Goal: Task Accomplishment & Management: Use online tool/utility

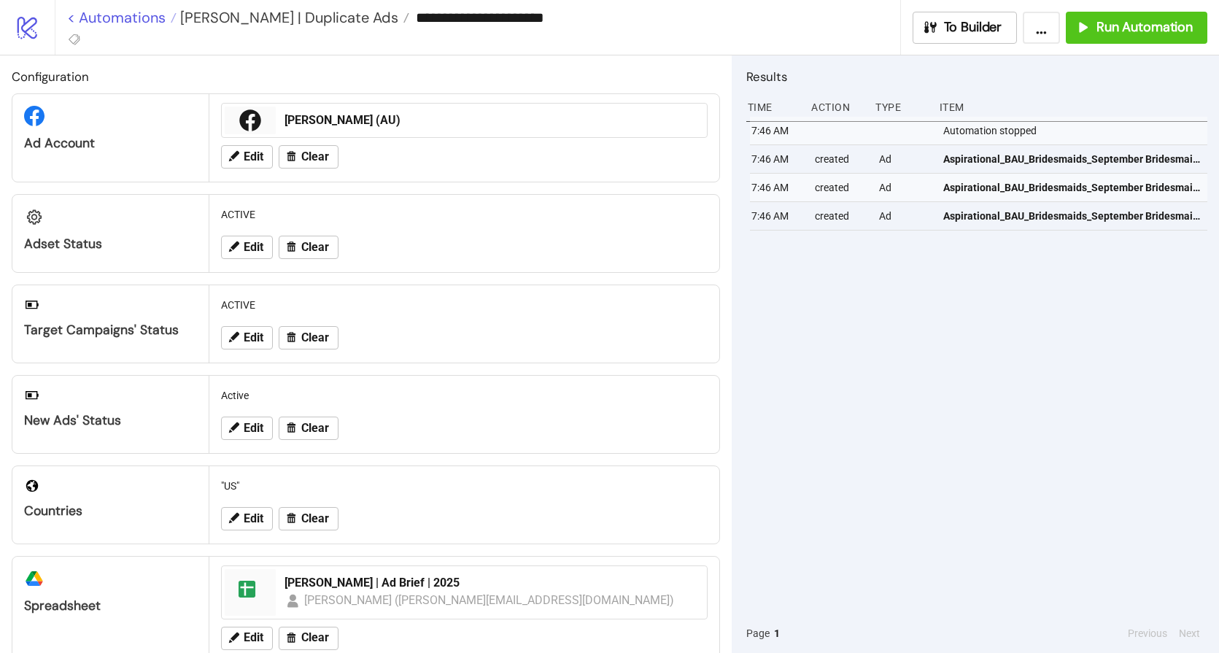
click at [151, 19] on link "< Automations" at bounding box center [121, 17] width 109 height 15
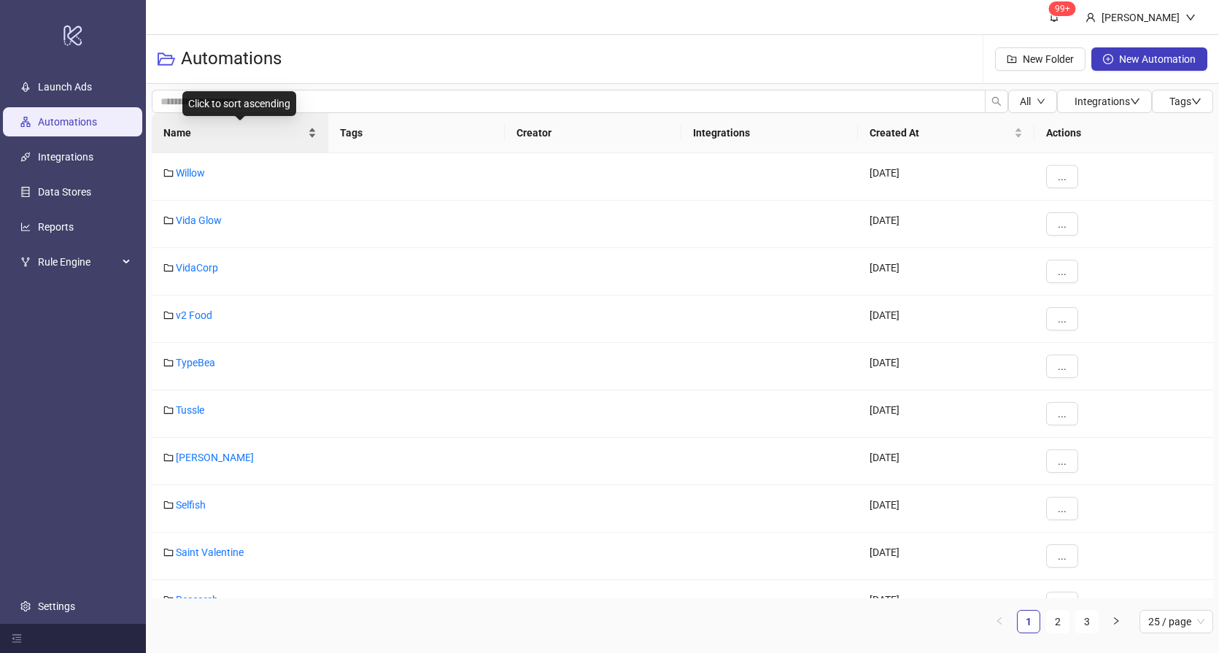
click at [233, 135] on span "Name" at bounding box center [233, 133] width 141 height 16
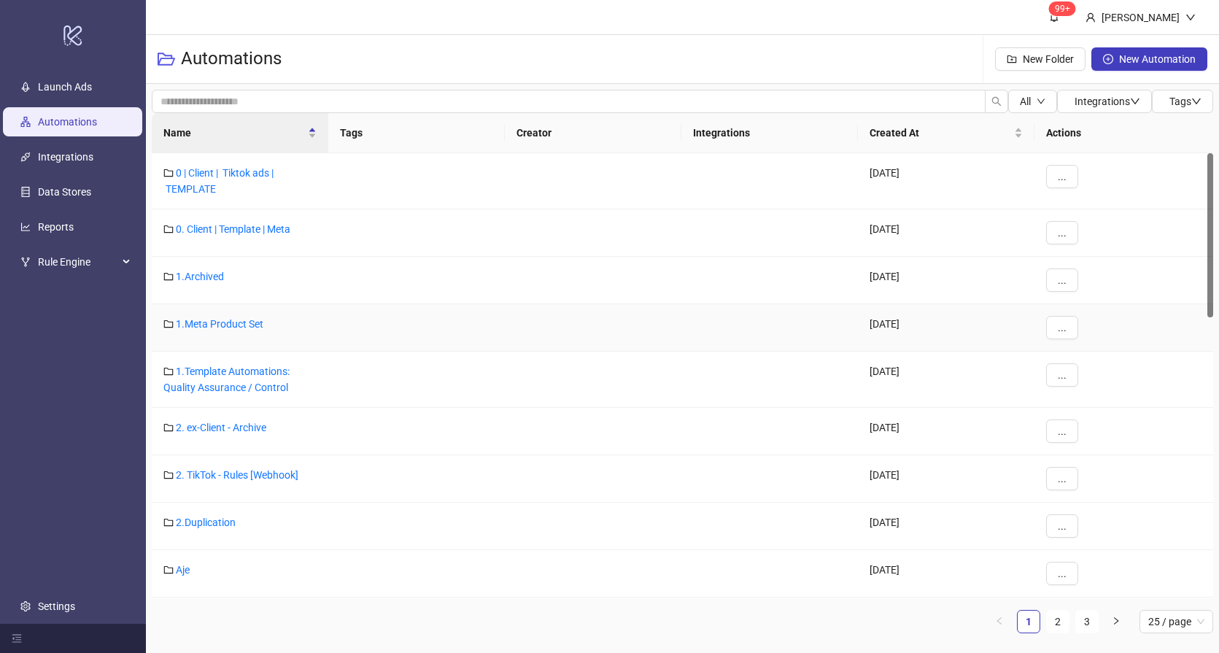
scroll to position [758, 0]
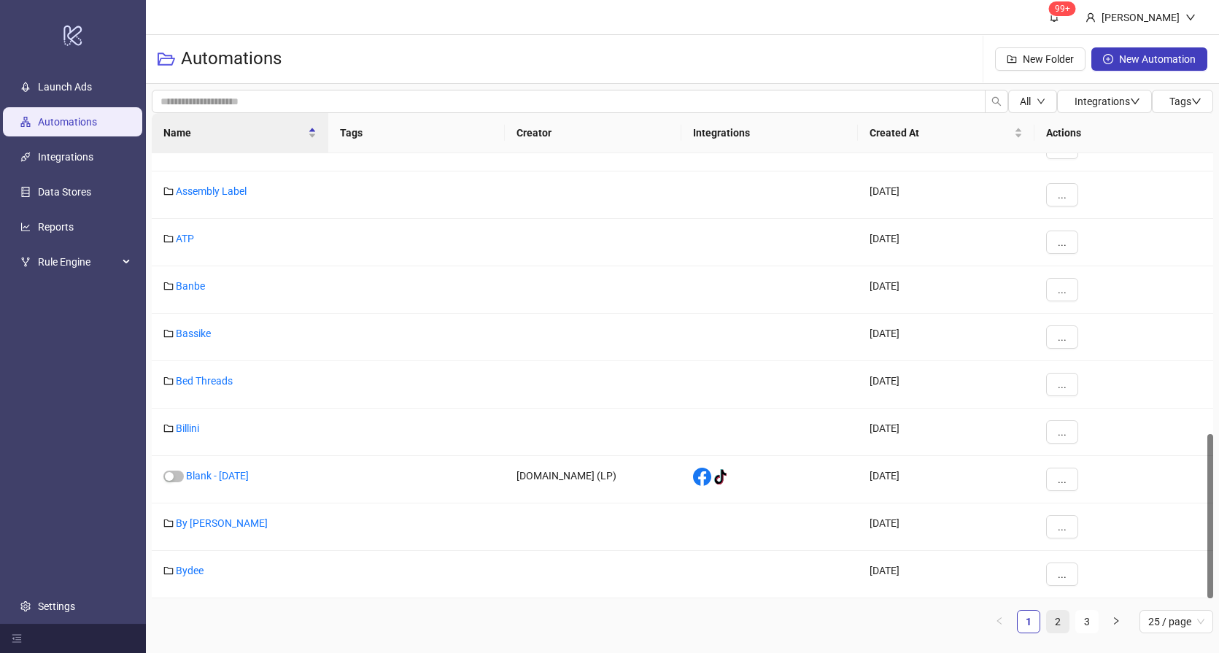
click at [1060, 621] on link "2" at bounding box center [1057, 621] width 22 height 22
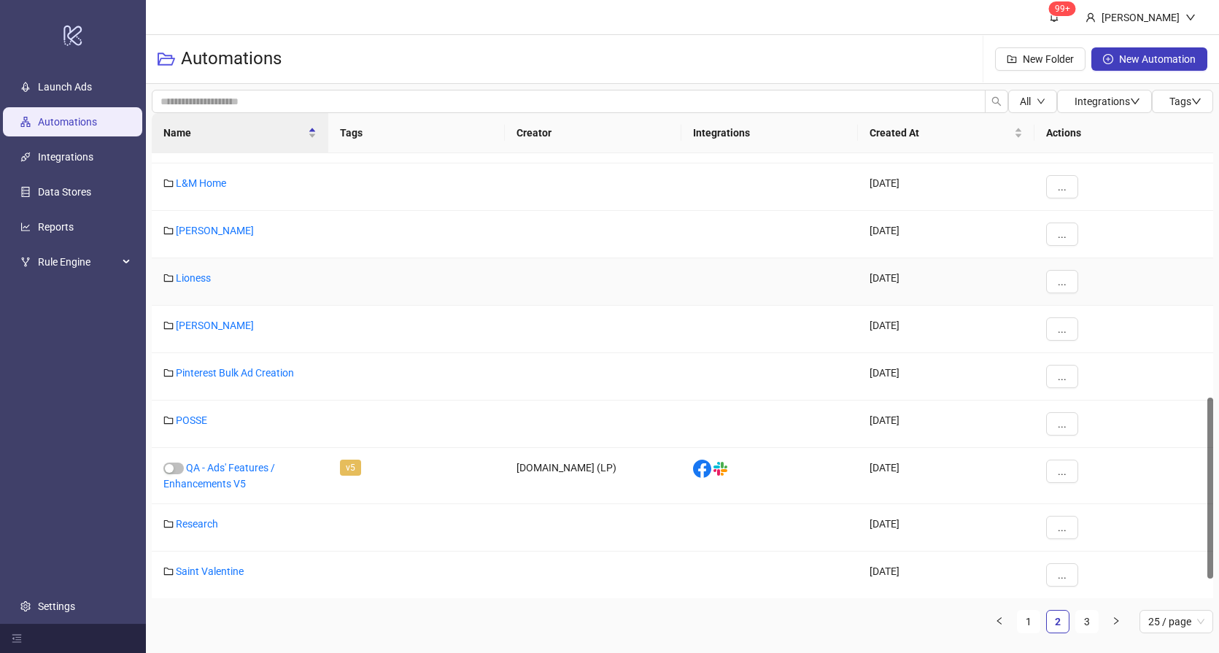
scroll to position [291, 0]
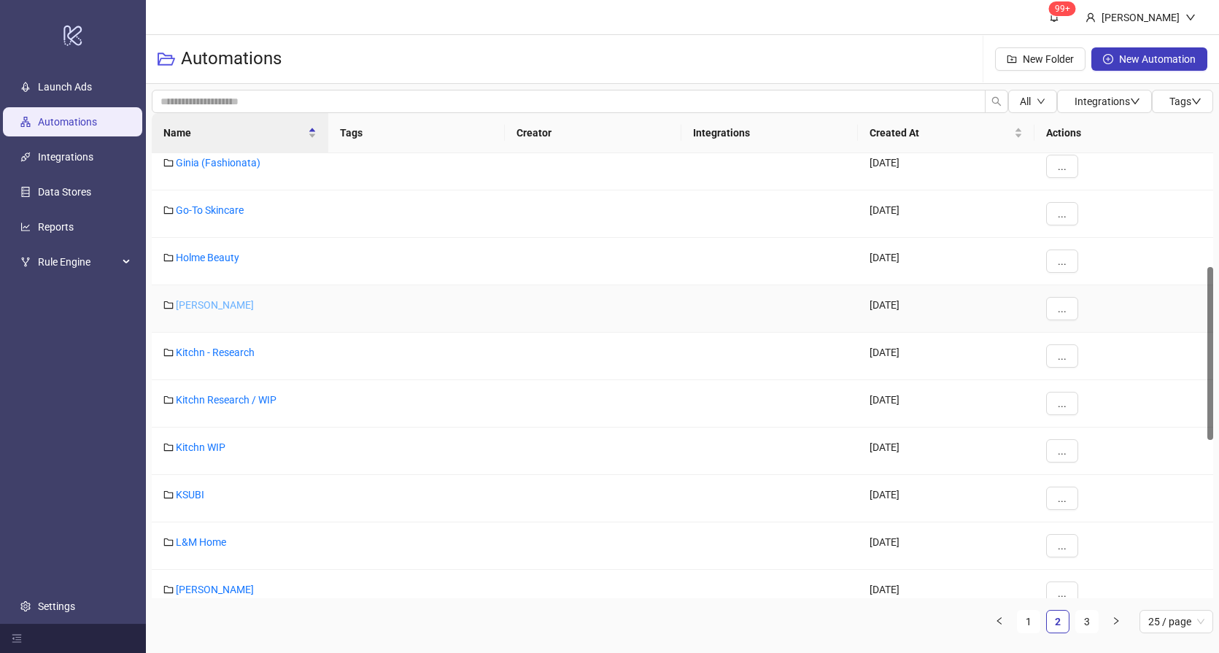
click at [209, 301] on link "[PERSON_NAME]" at bounding box center [215, 305] width 78 height 12
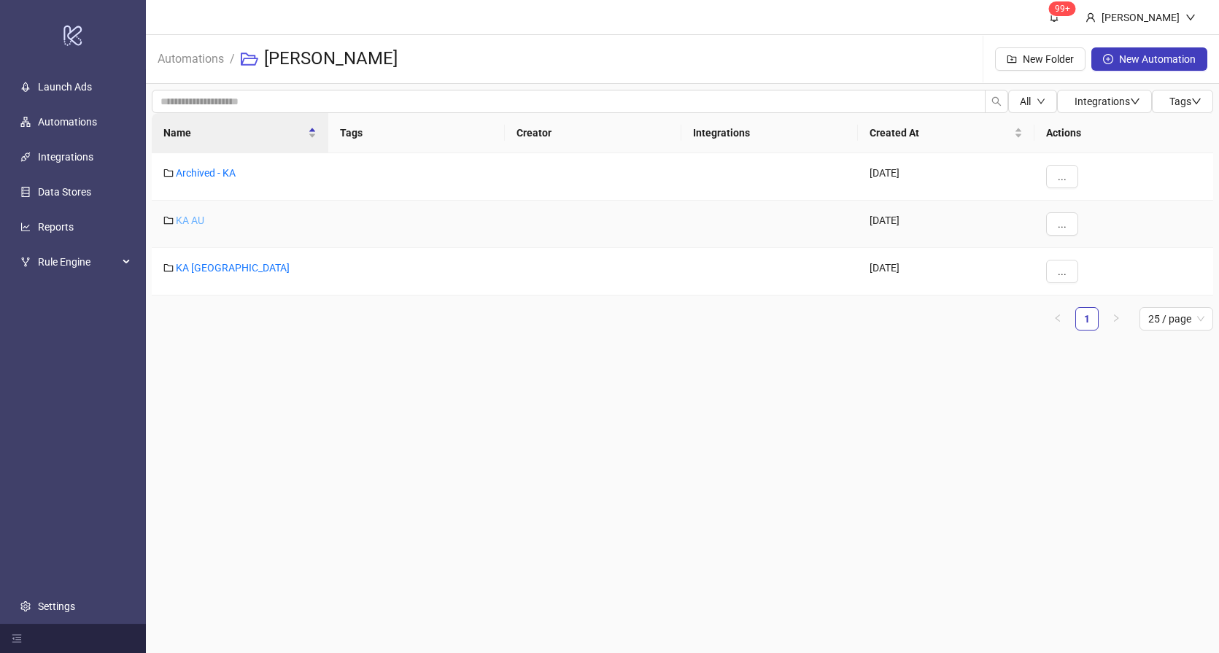
click at [196, 221] on link "KA AU" at bounding box center [190, 220] width 28 height 12
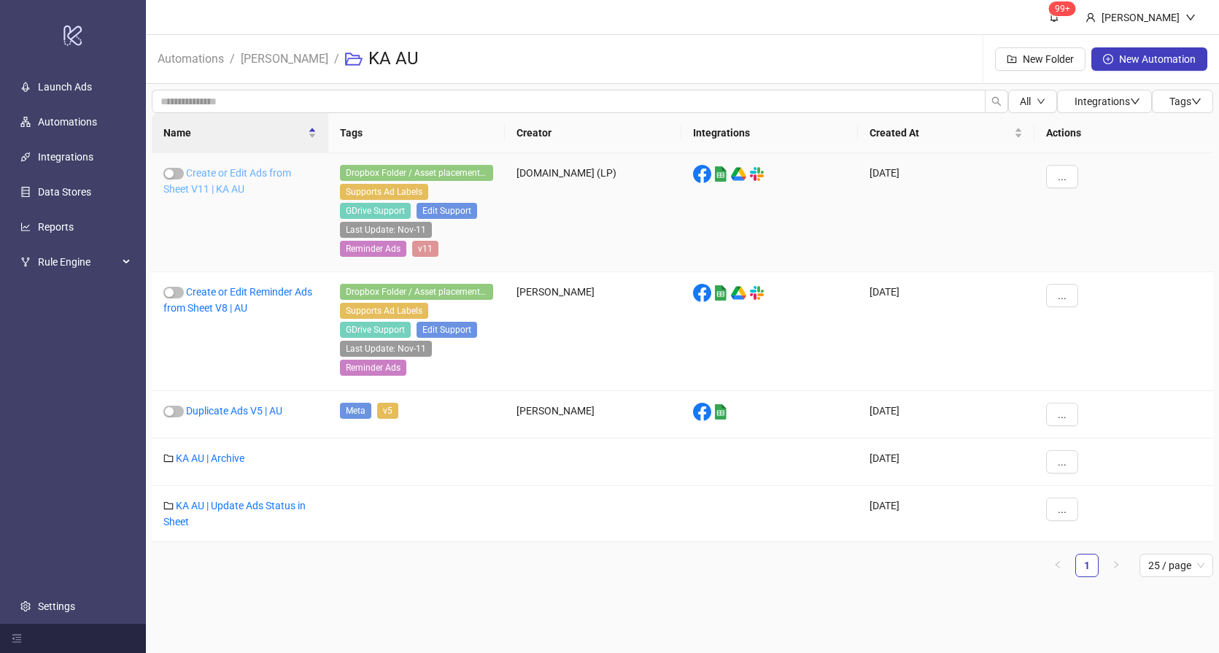
click at [223, 184] on link "Create or Edit Ads from Sheet V11 | KA AU" at bounding box center [227, 181] width 128 height 28
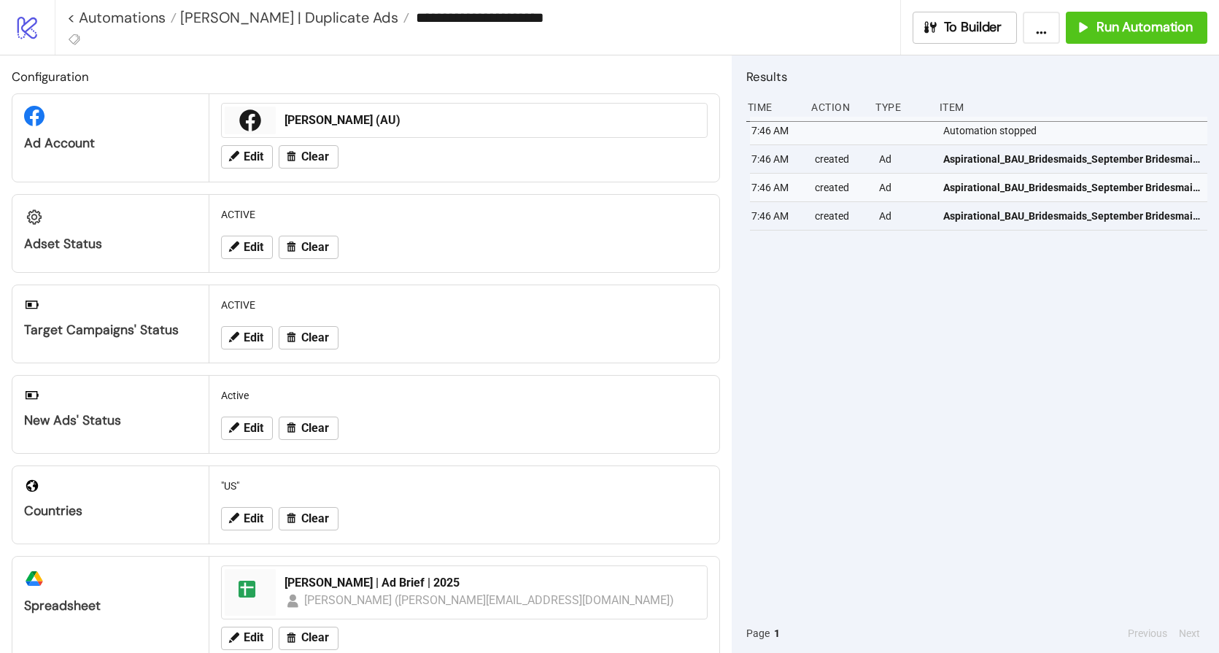
type input "**********"
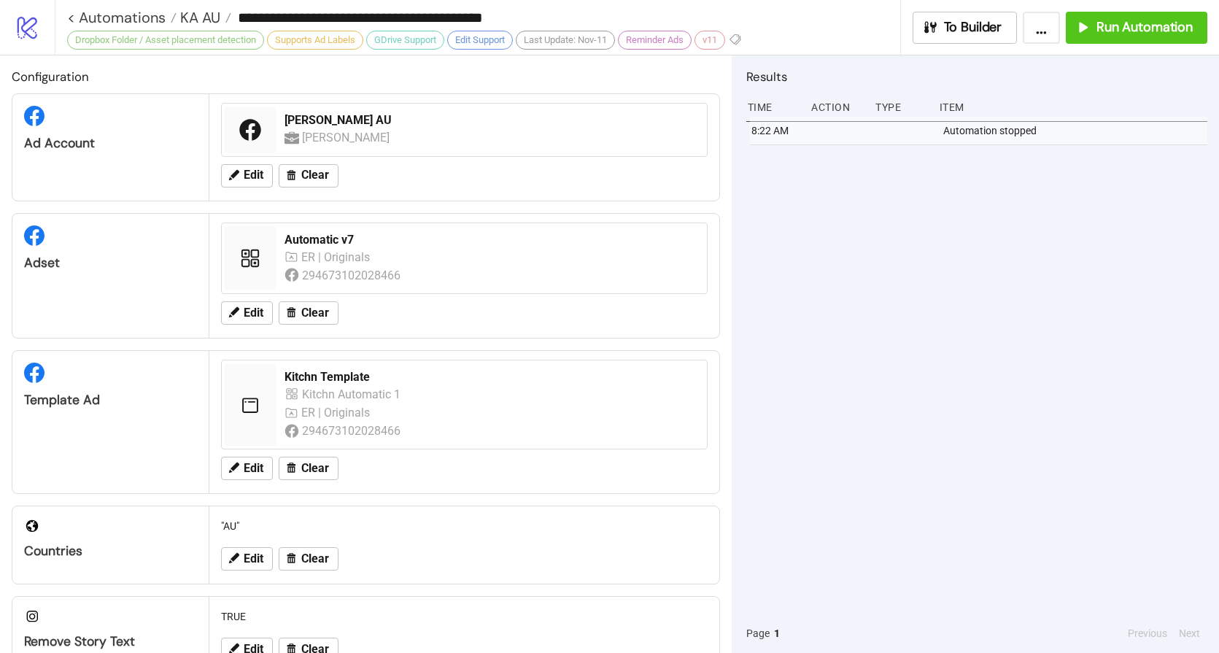
scroll to position [463, 0]
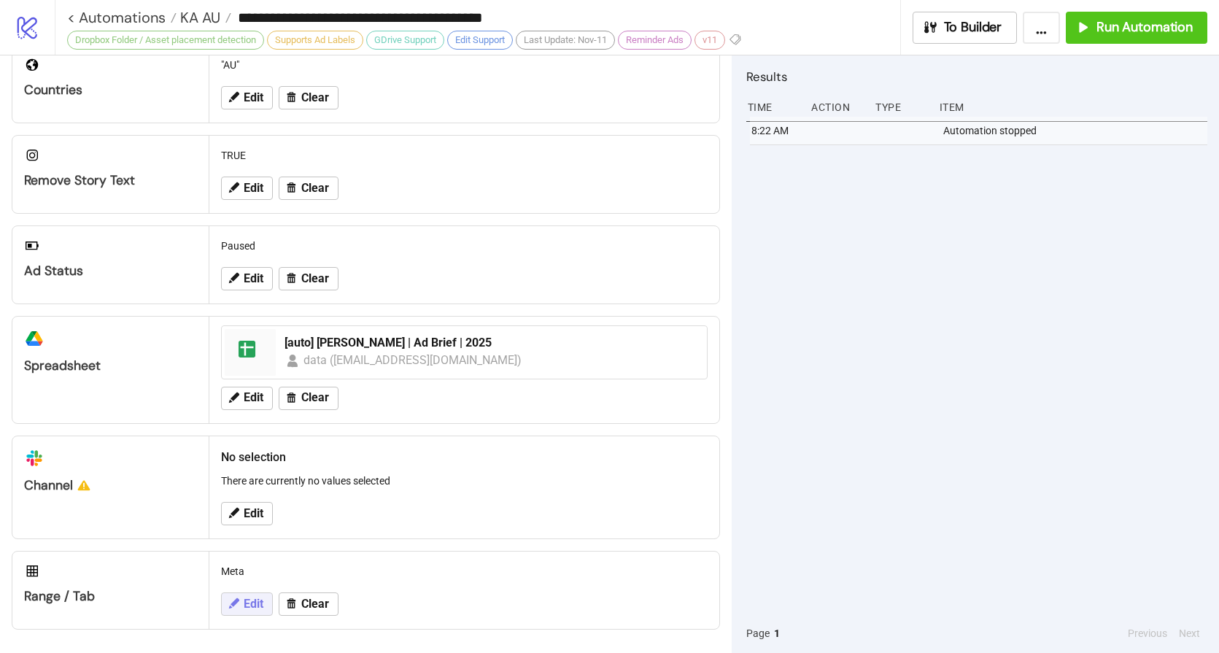
click at [244, 610] on span "Edit" at bounding box center [254, 603] width 20 height 13
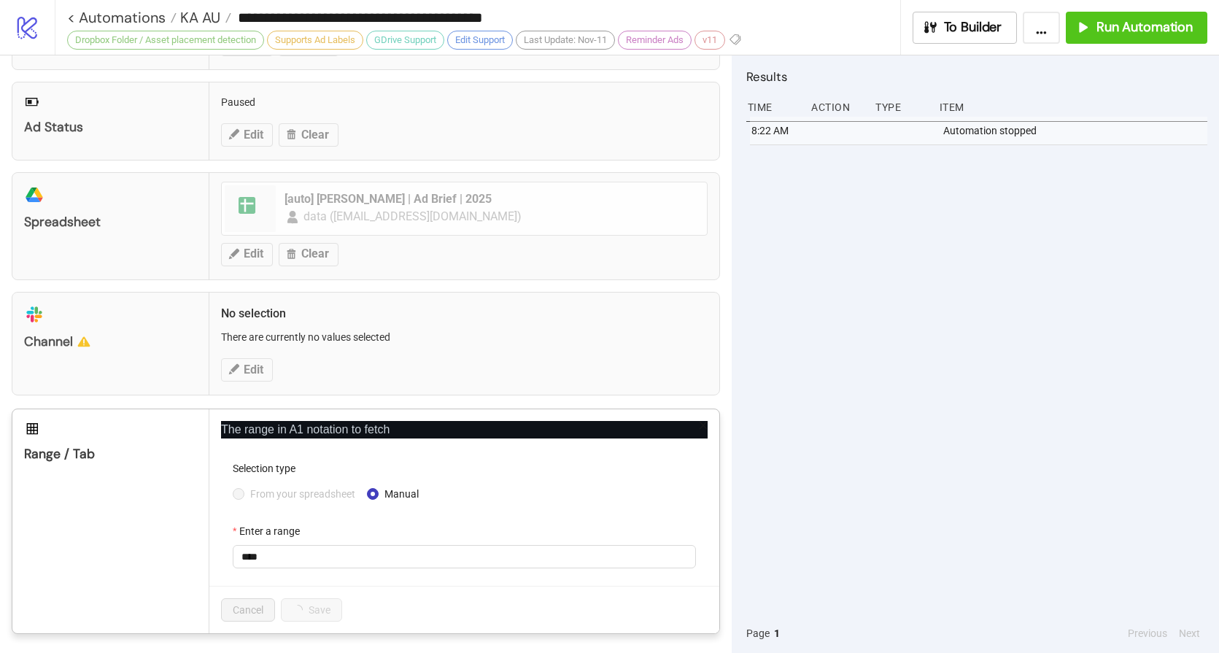
scroll to position [610, 0]
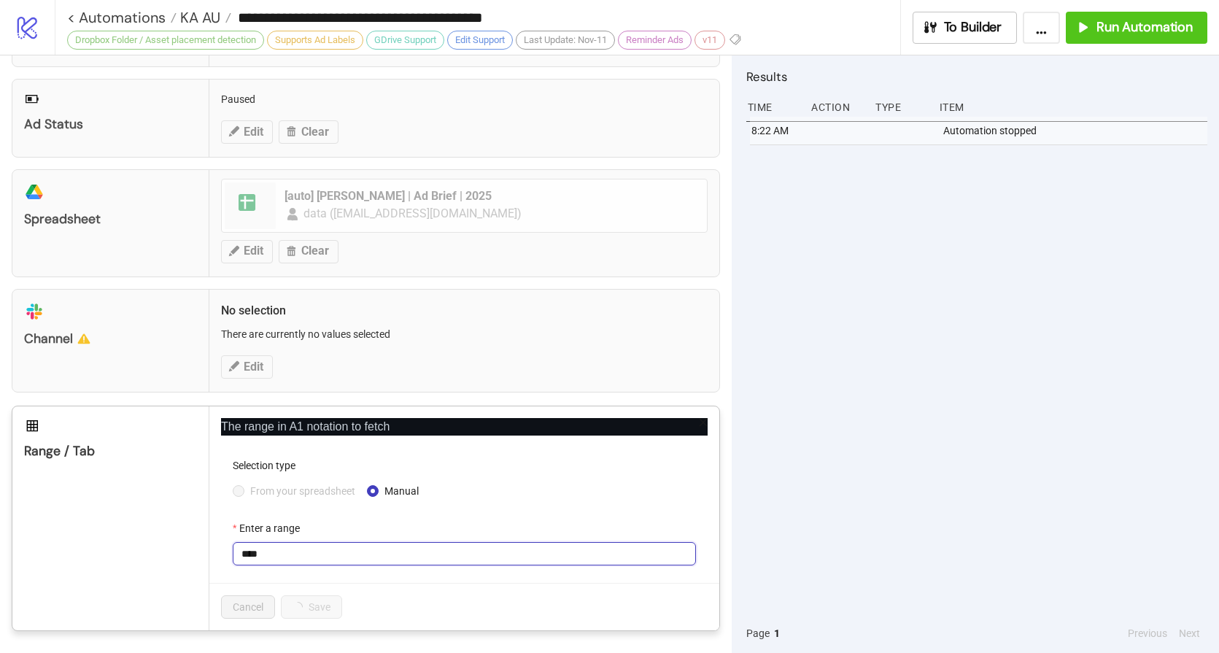
click at [307, 551] on input "****" at bounding box center [464, 553] width 463 height 23
type input "**********"
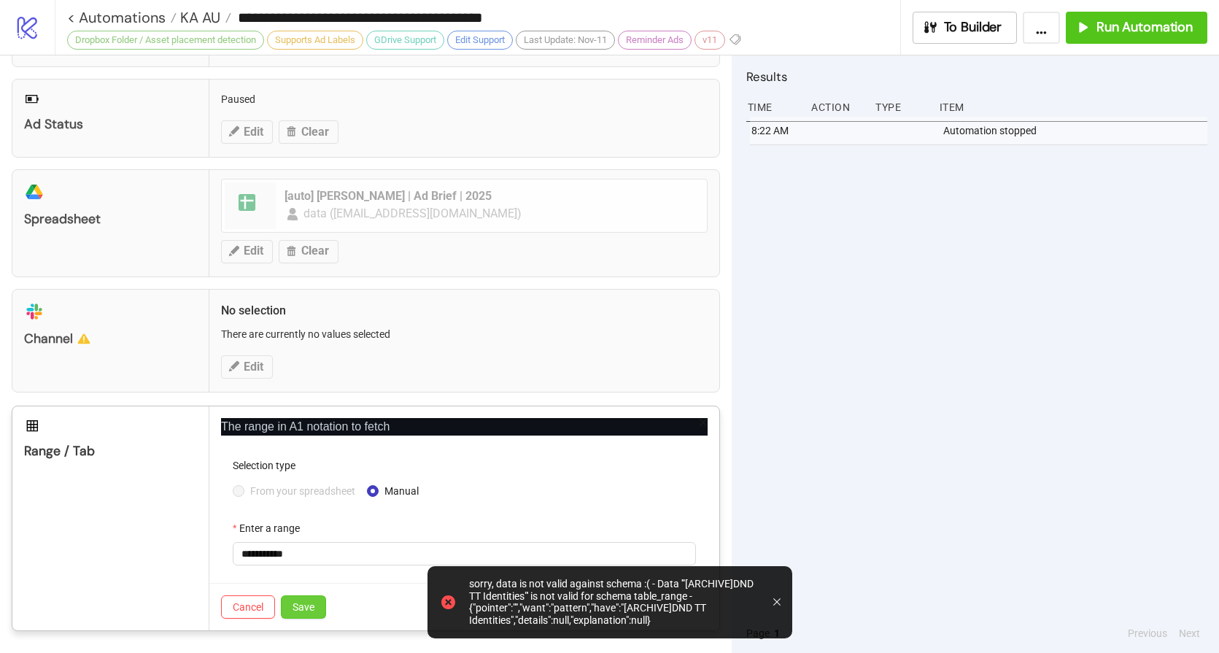
click at [306, 609] on span "Save" at bounding box center [303, 607] width 22 height 12
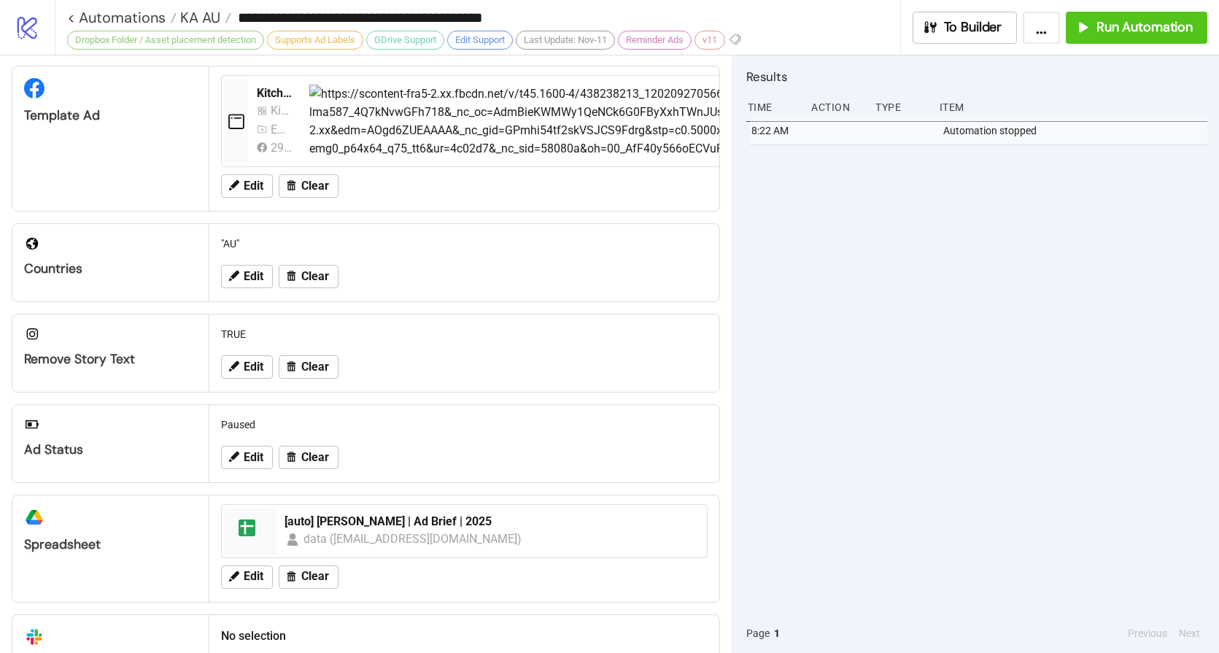
scroll to position [0, 0]
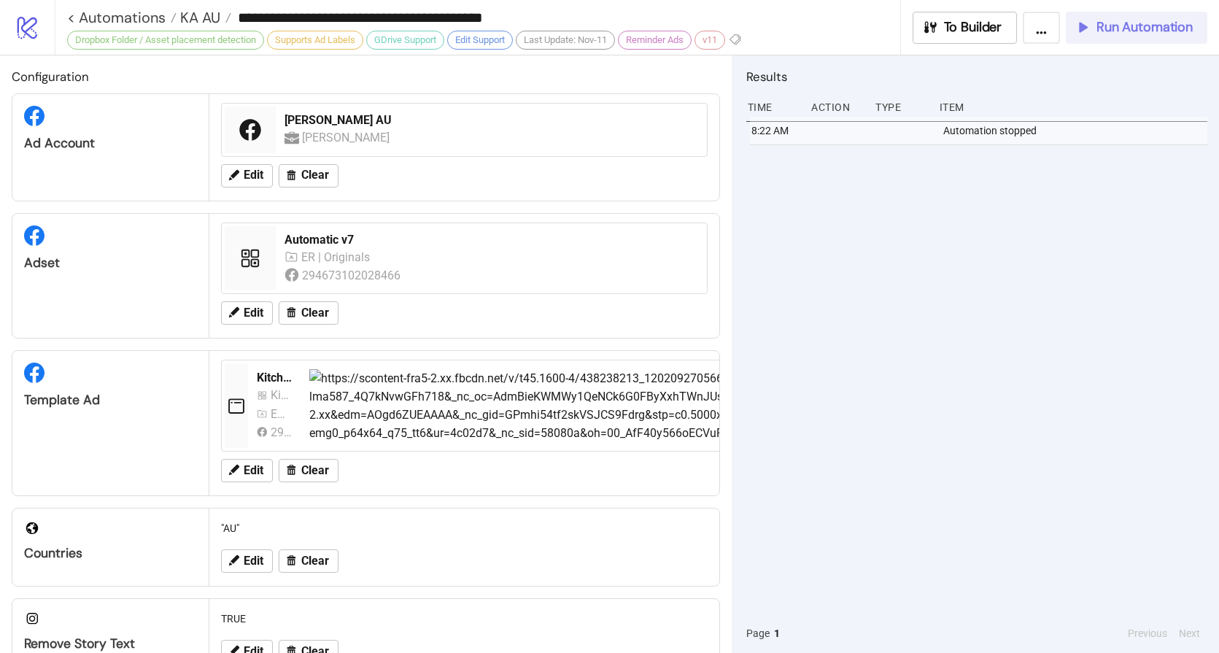
click at [1067, 19] on button "Run Automation" at bounding box center [1135, 28] width 141 height 32
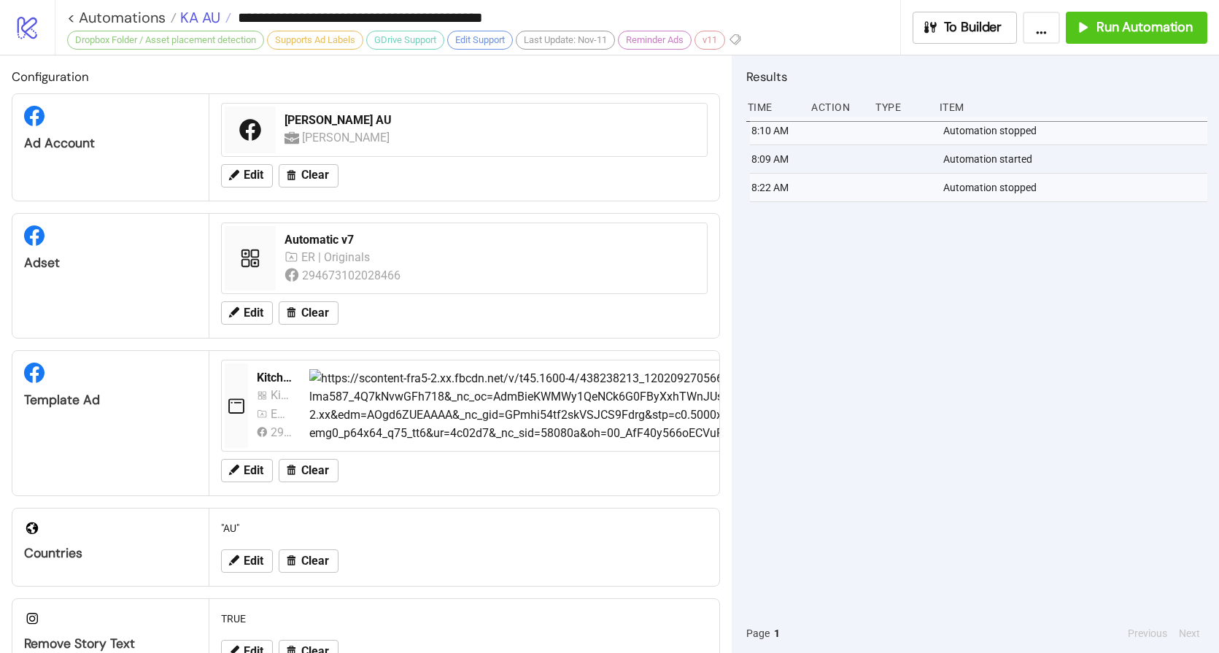
click at [202, 18] on span "KA AU" at bounding box center [198, 17] width 44 height 19
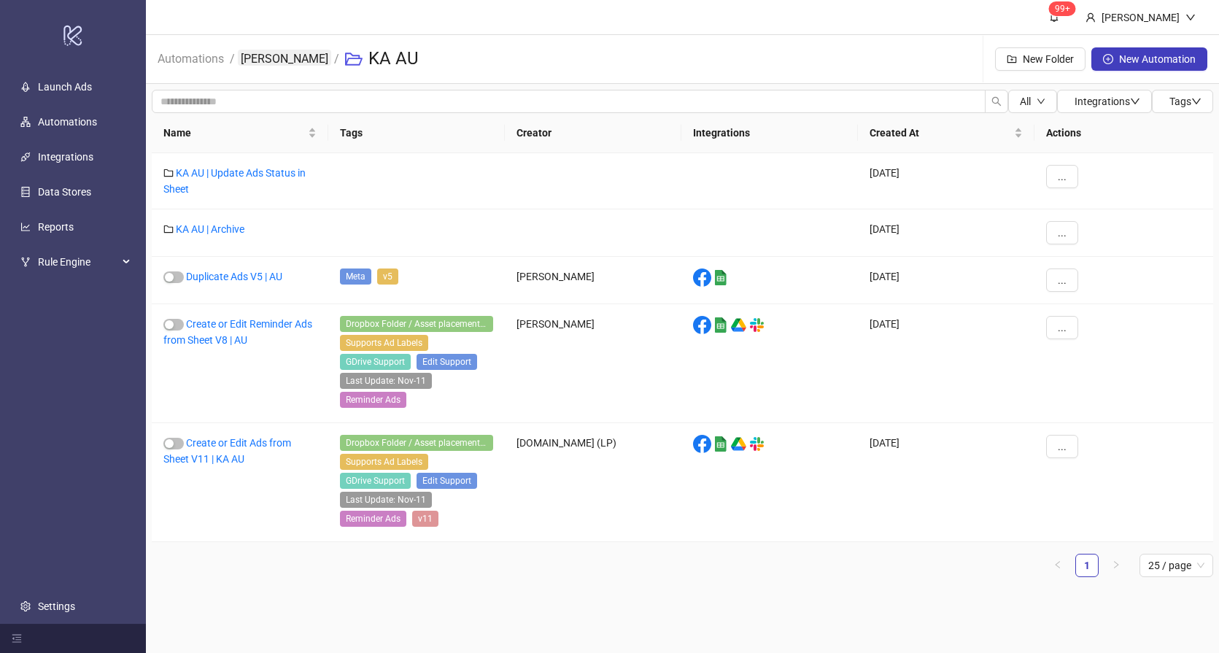
click at [268, 60] on link "[PERSON_NAME]" at bounding box center [284, 58] width 93 height 16
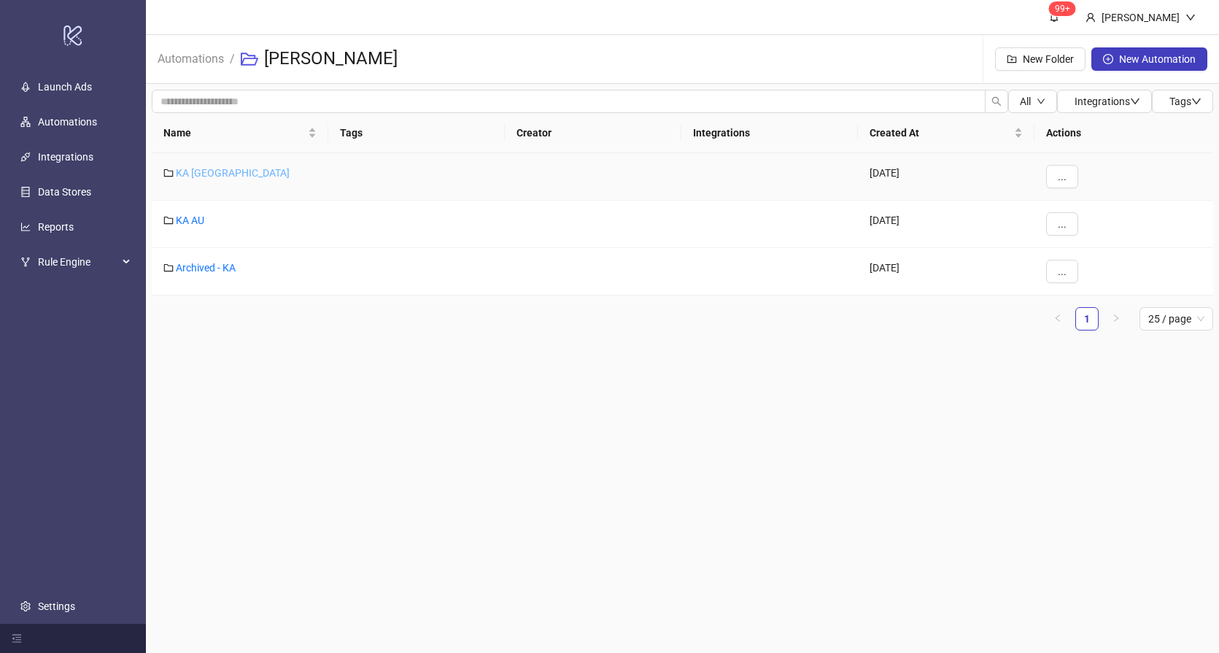
click at [194, 173] on link "KA [GEOGRAPHIC_DATA]" at bounding box center [233, 173] width 114 height 12
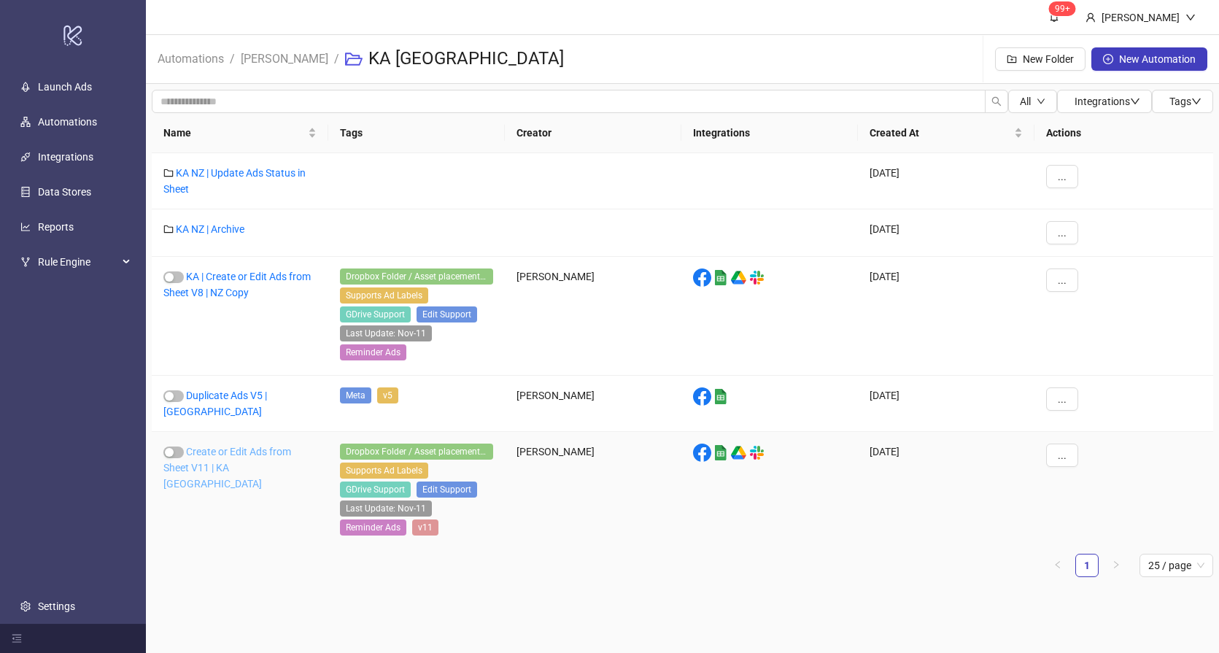
click at [235, 453] on link "Create or Edit Ads from Sheet V11 | KA [GEOGRAPHIC_DATA]" at bounding box center [227, 468] width 128 height 44
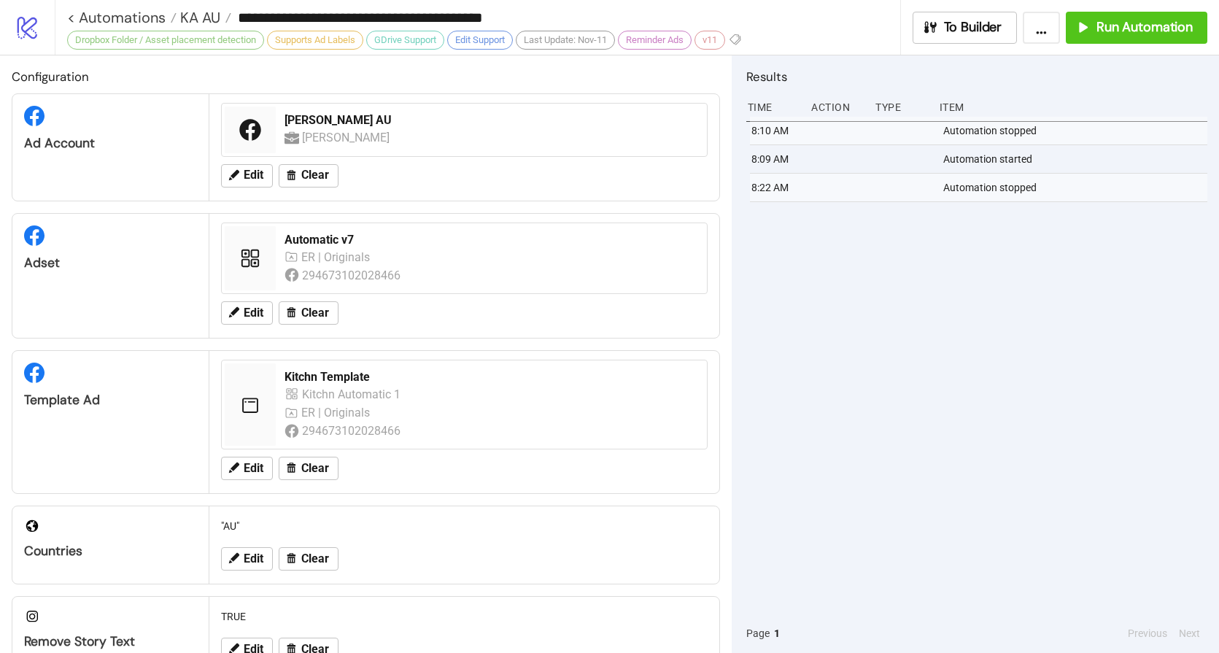
type input "**********"
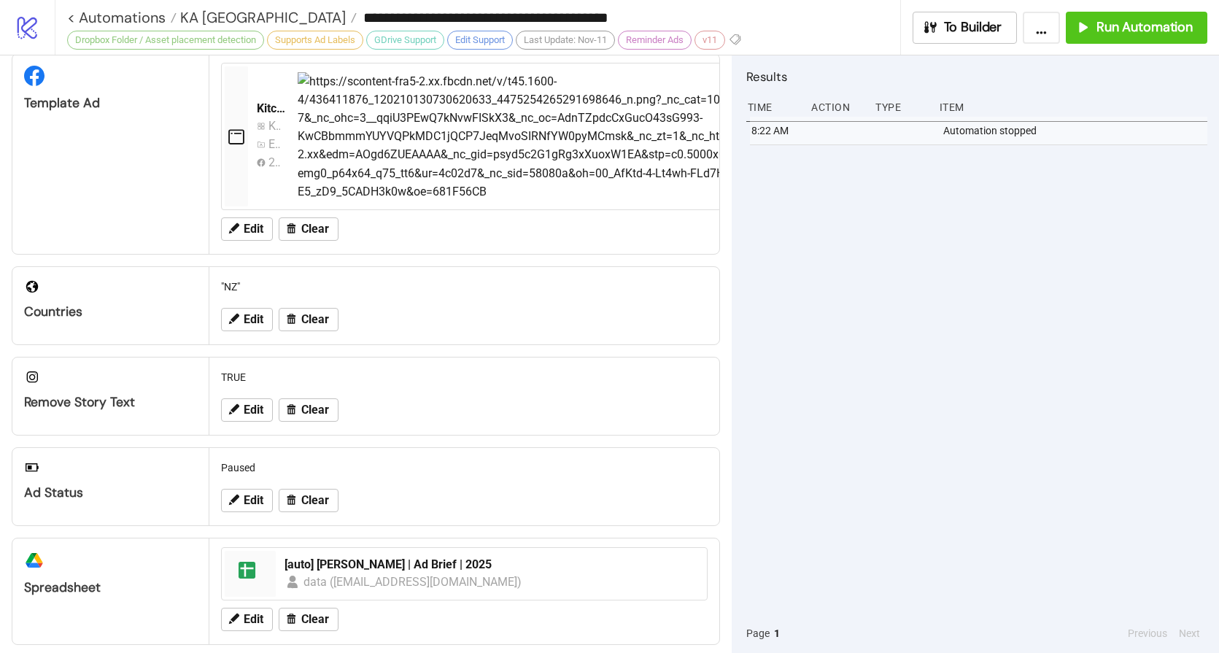
scroll to position [518, 0]
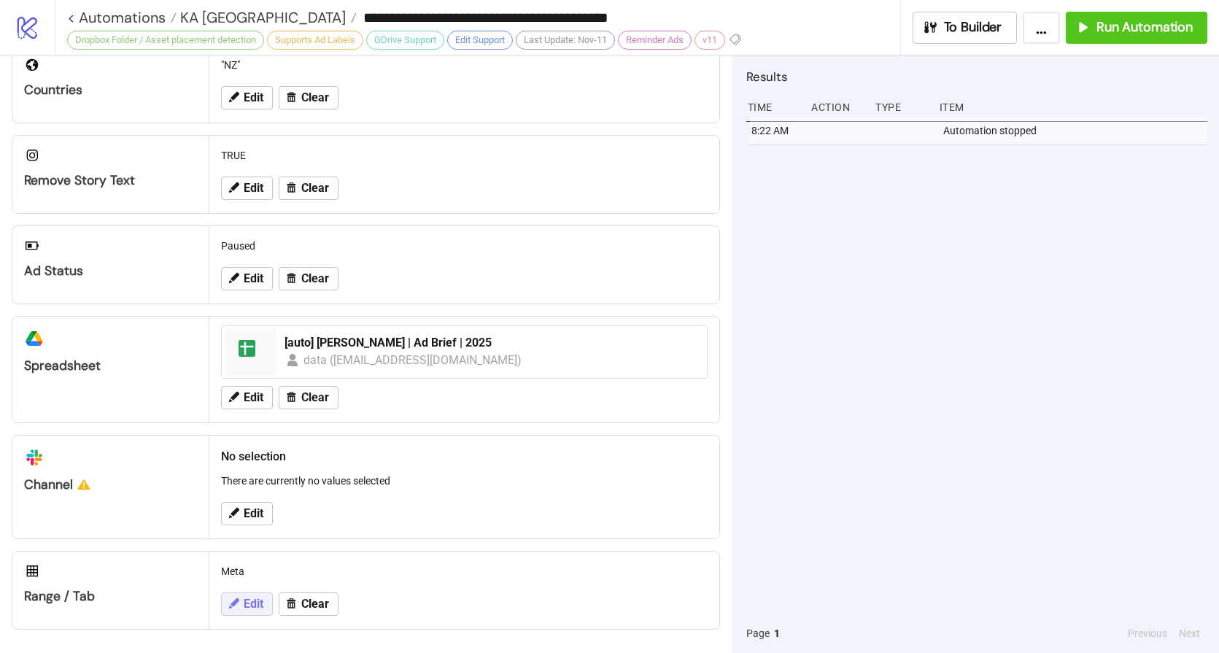
click at [251, 606] on span "Edit" at bounding box center [254, 603] width 20 height 13
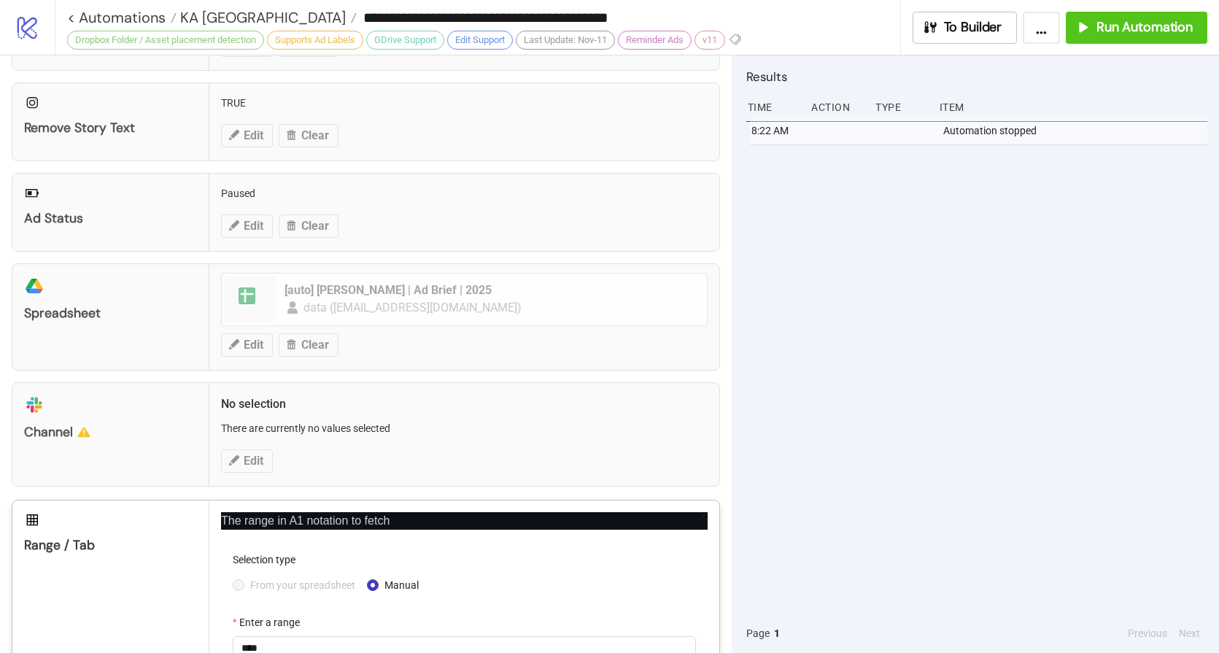
scroll to position [665, 0]
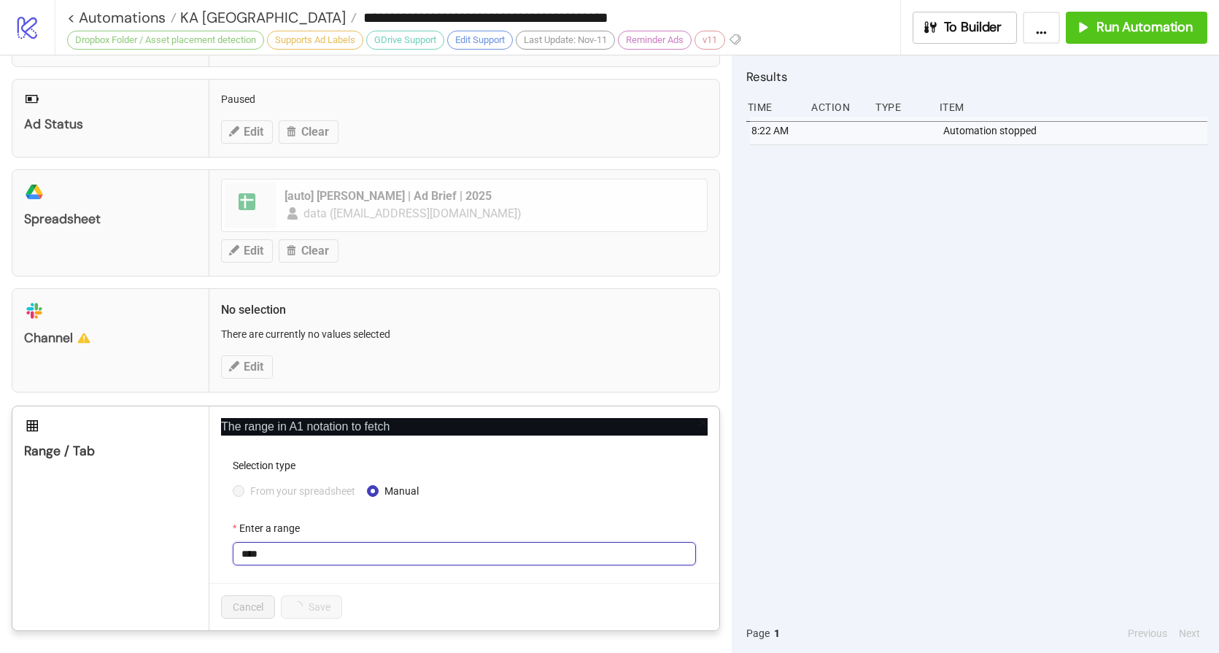
click at [333, 559] on input "****" at bounding box center [464, 553] width 463 height 23
type input "**********"
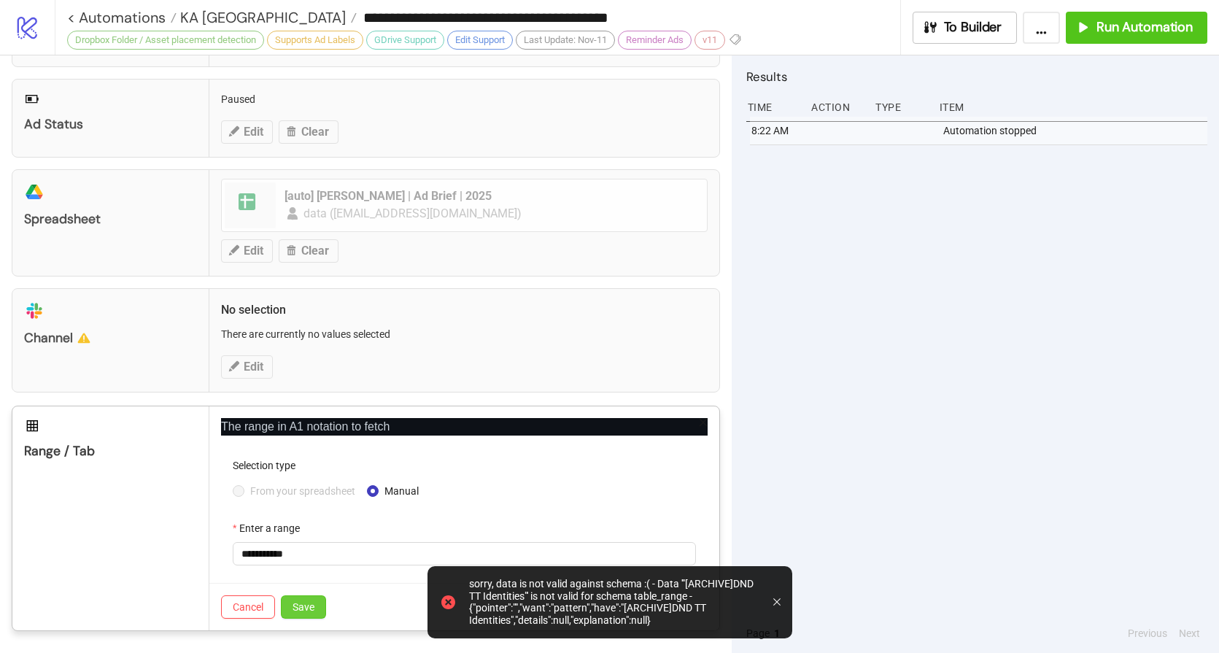
click at [304, 613] on button "Save" at bounding box center [303, 606] width 45 height 23
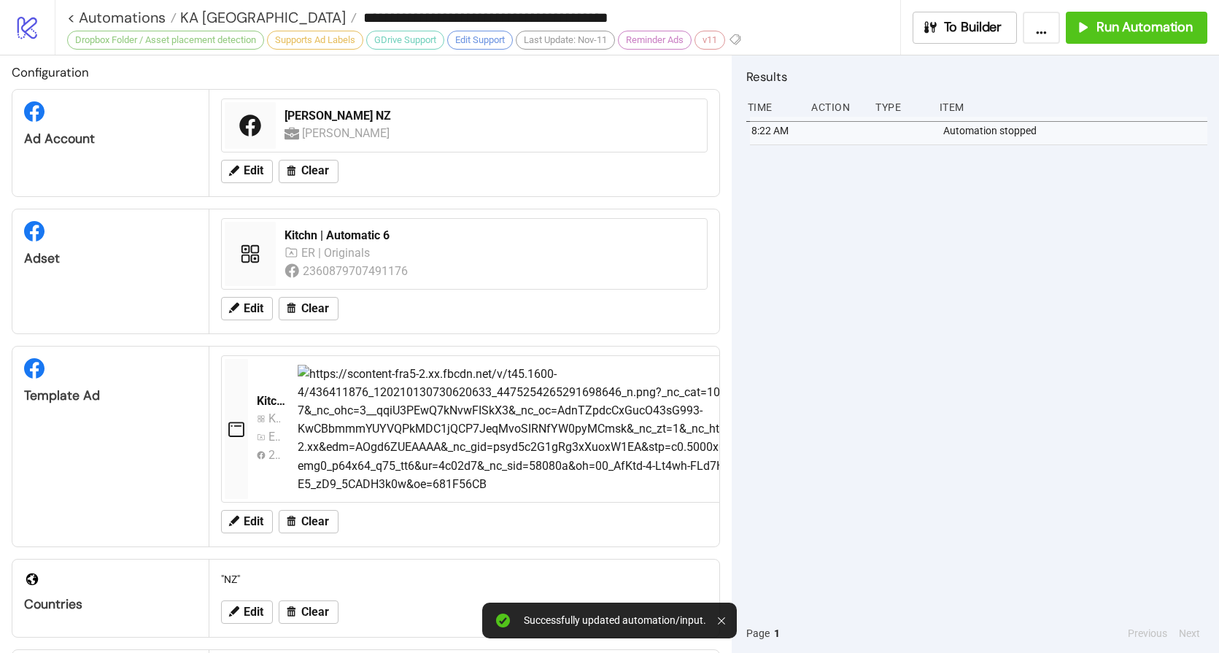
scroll to position [0, 0]
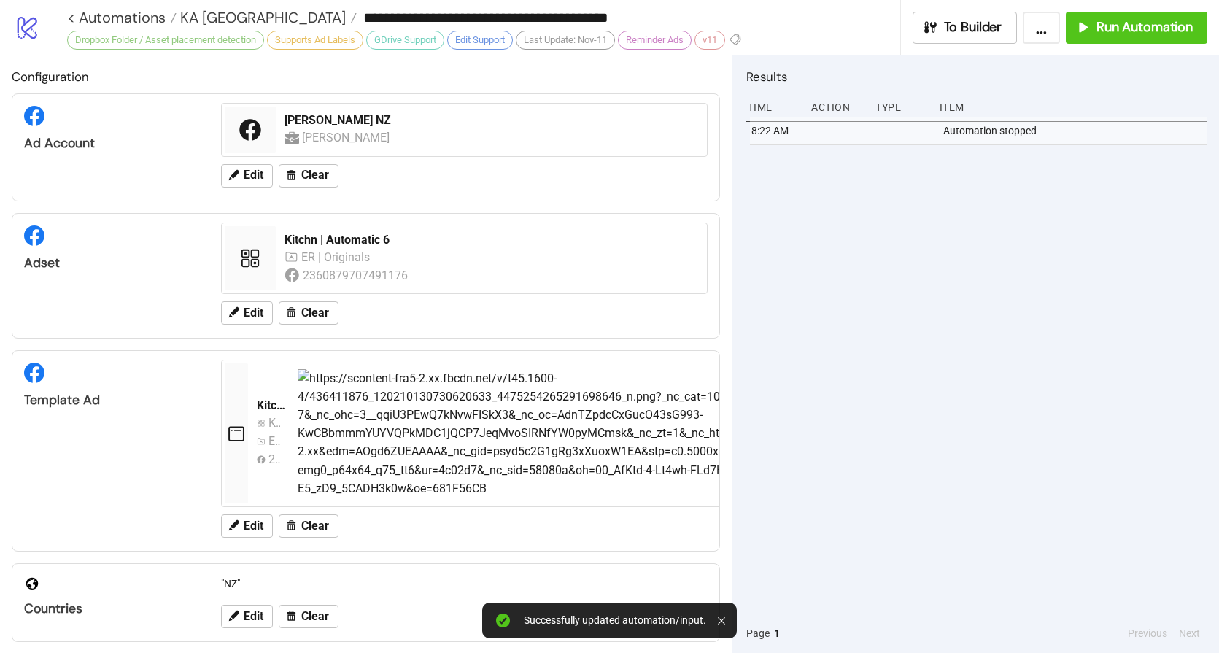
click at [916, 312] on div "8:22 AM Automation stopped" at bounding box center [976, 365] width 461 height 497
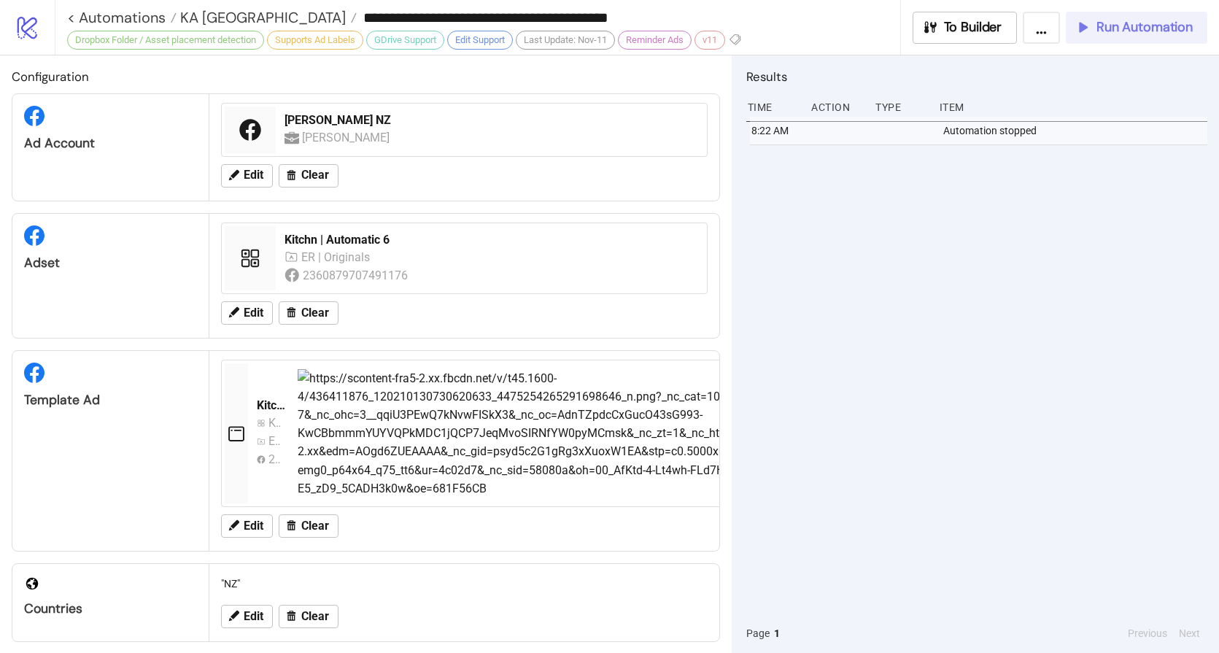
click at [1108, 25] on span "Run Automation" at bounding box center [1144, 27] width 96 height 17
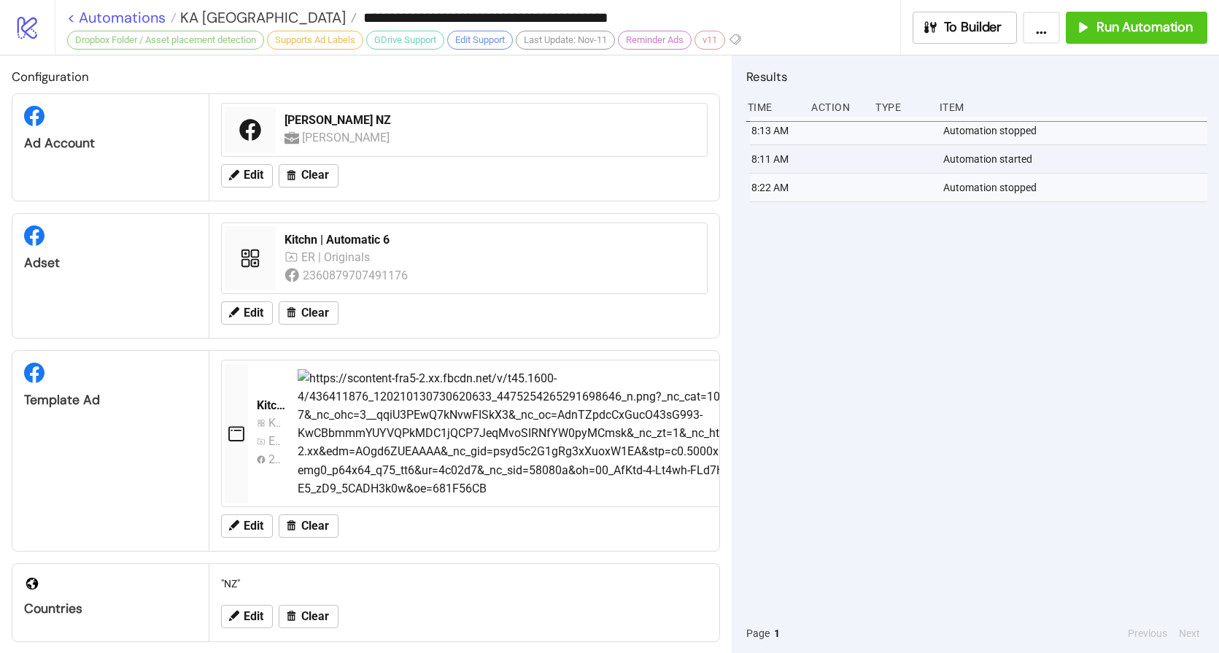
click at [118, 19] on link "< Automations" at bounding box center [121, 17] width 109 height 15
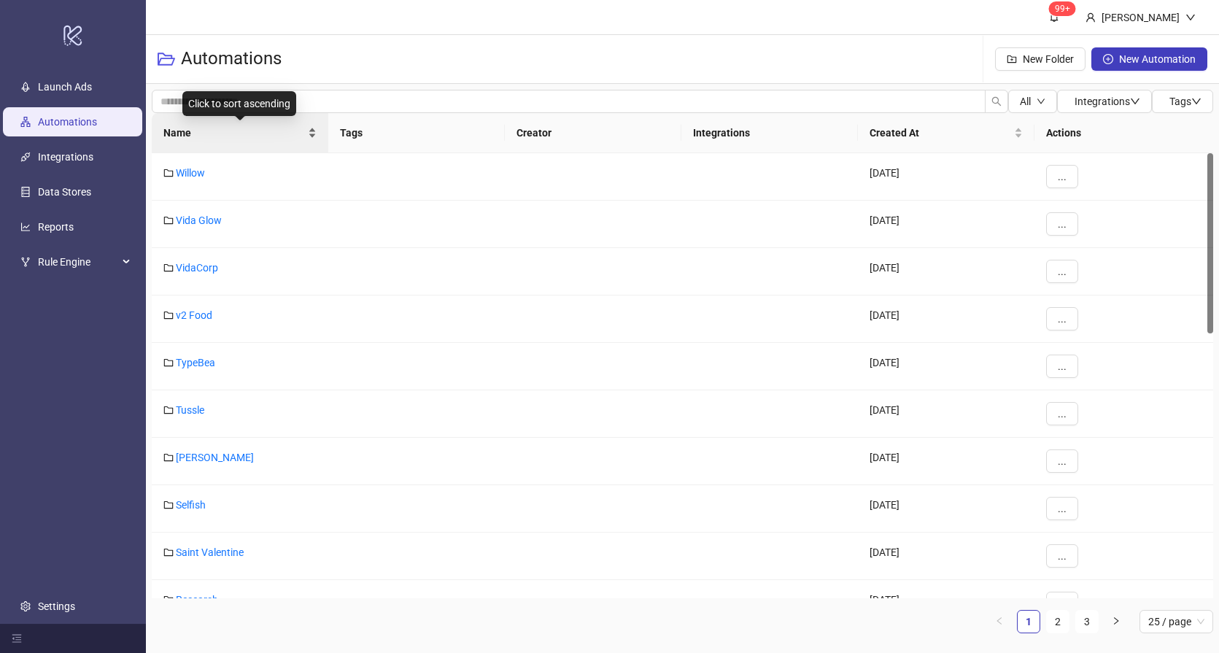
click at [202, 131] on span "Name" at bounding box center [233, 133] width 141 height 16
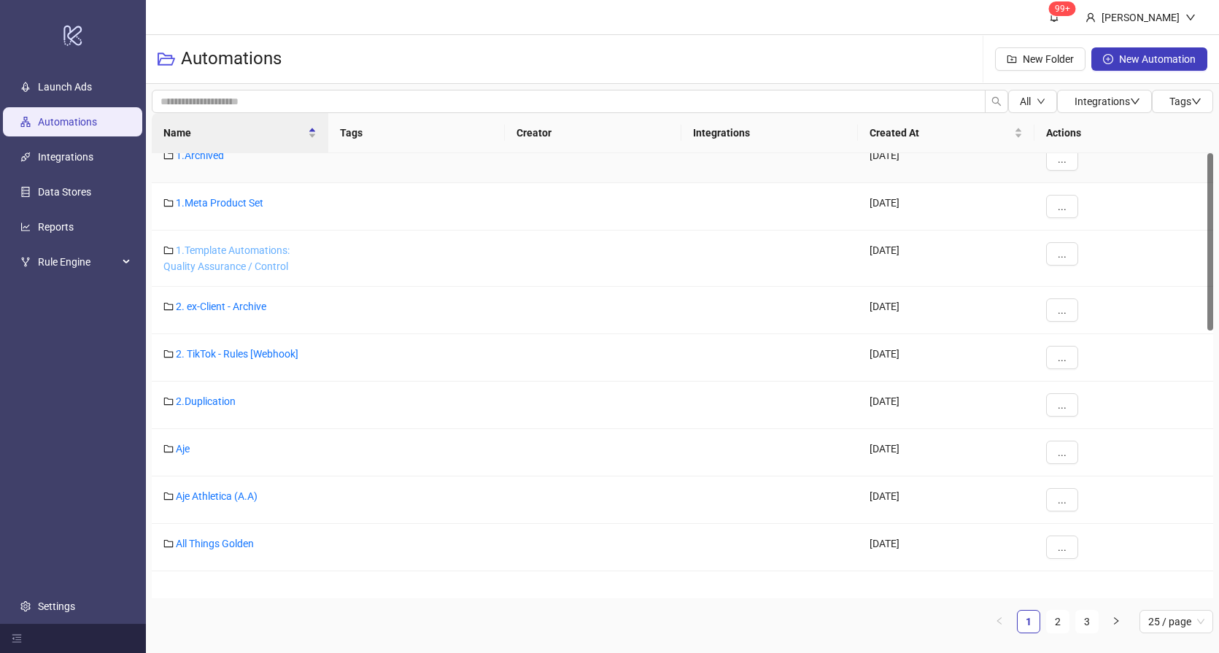
scroll to position [249, 0]
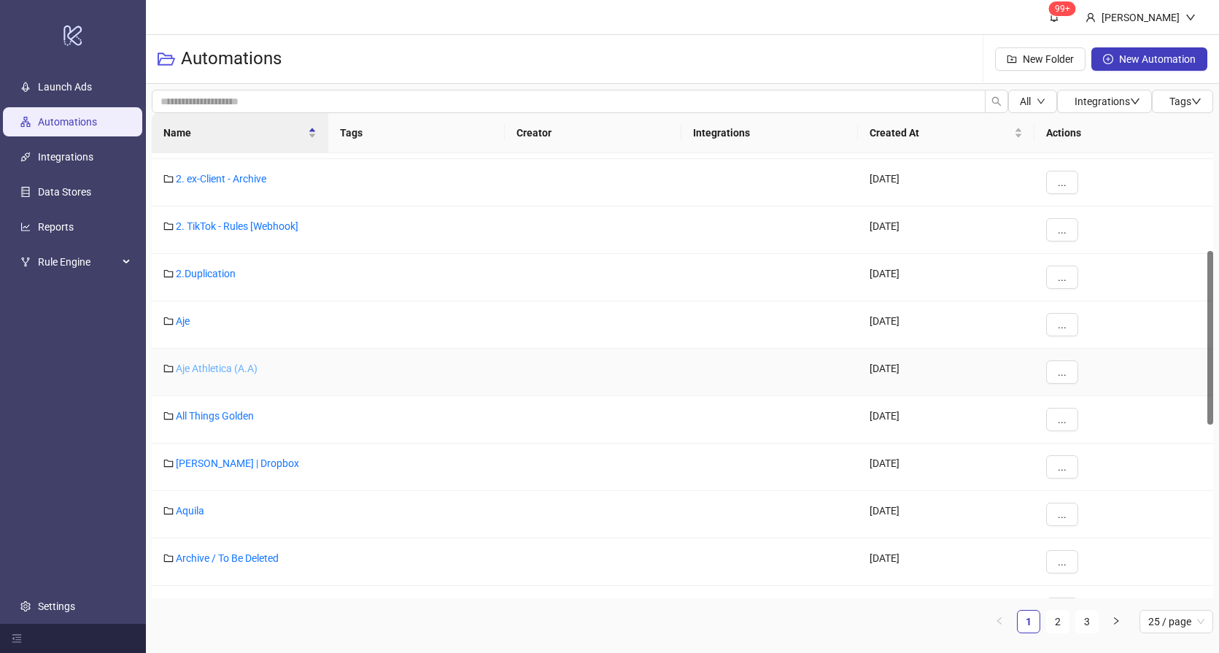
click at [211, 366] on link "Aje Athletica (A.A)" at bounding box center [217, 368] width 82 height 12
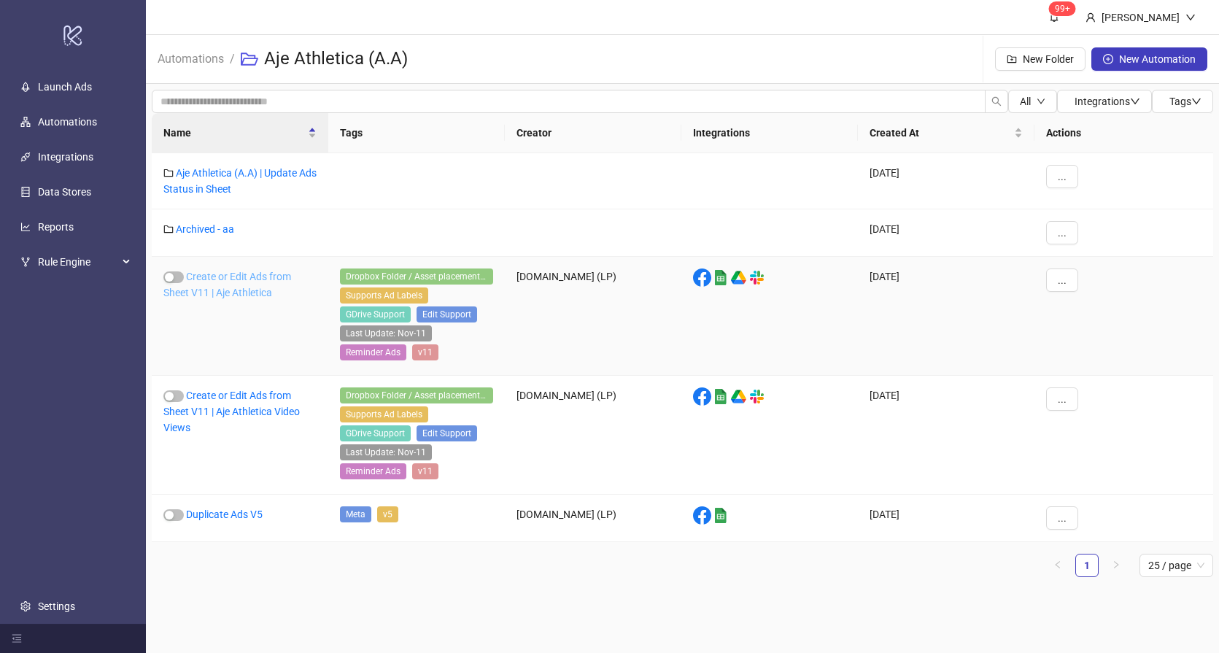
click at [225, 292] on link "Create or Edit Ads from Sheet V11 | Aje Athletica" at bounding box center [227, 285] width 128 height 28
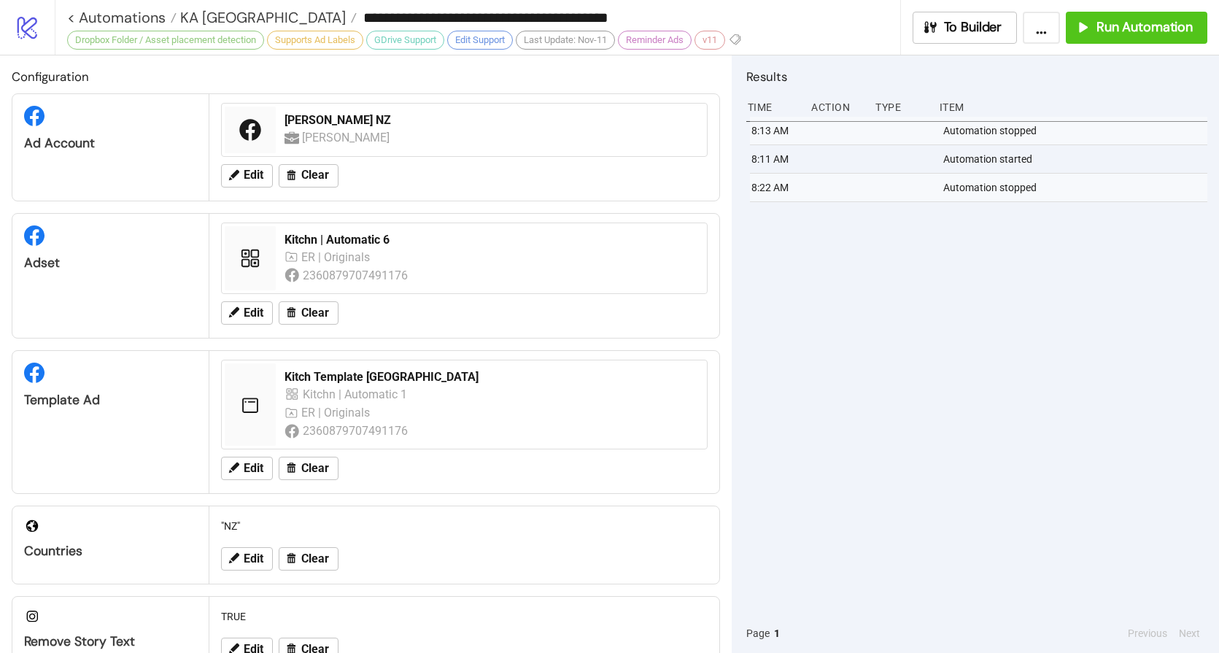
type input "**********"
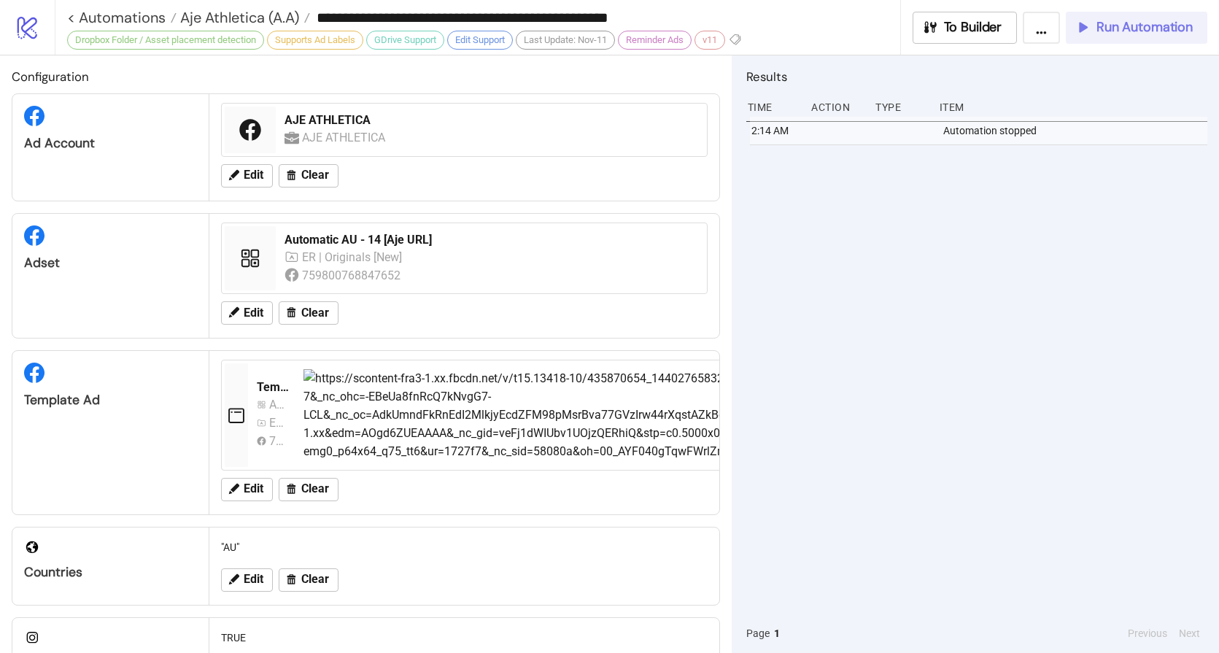
click at [1116, 26] on span "Run Automation" at bounding box center [1144, 27] width 96 height 17
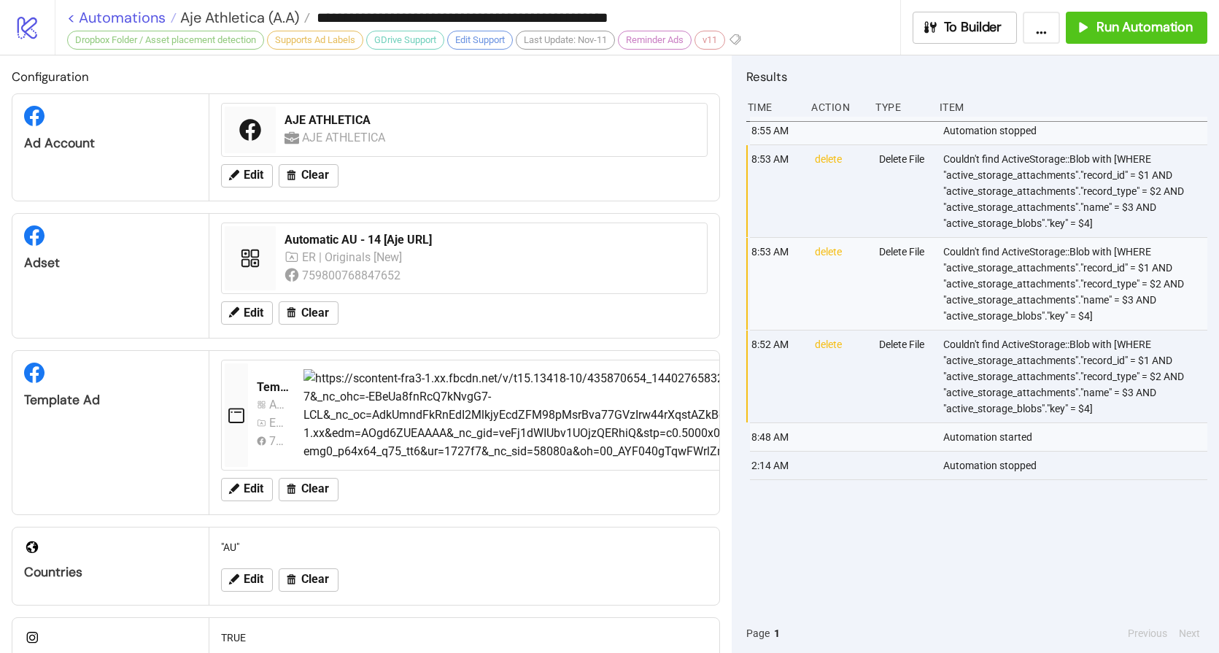
click at [133, 19] on link "< Automations" at bounding box center [121, 17] width 109 height 15
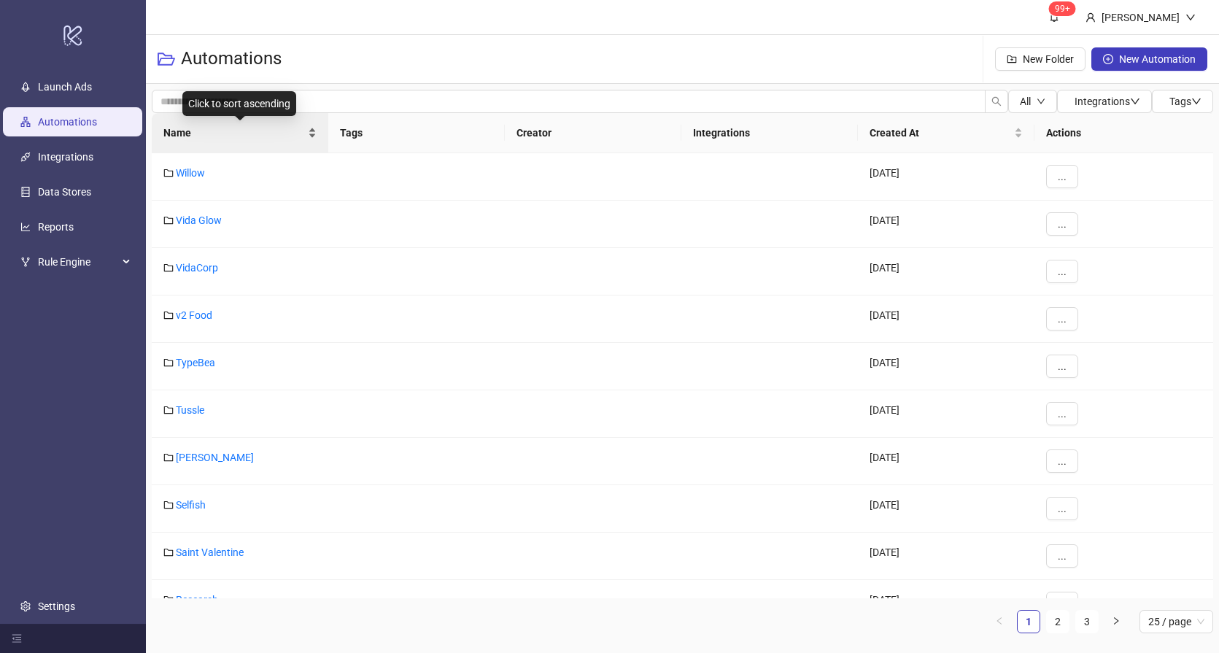
click at [197, 139] on span "Name" at bounding box center [233, 133] width 141 height 16
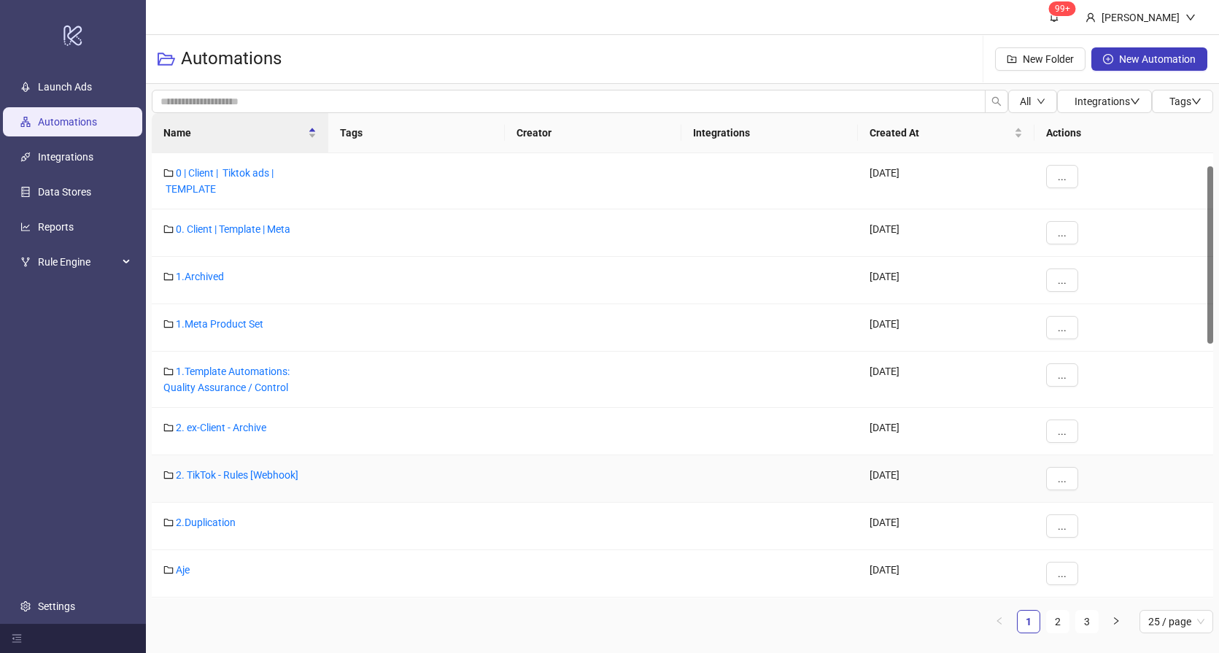
scroll to position [136, 0]
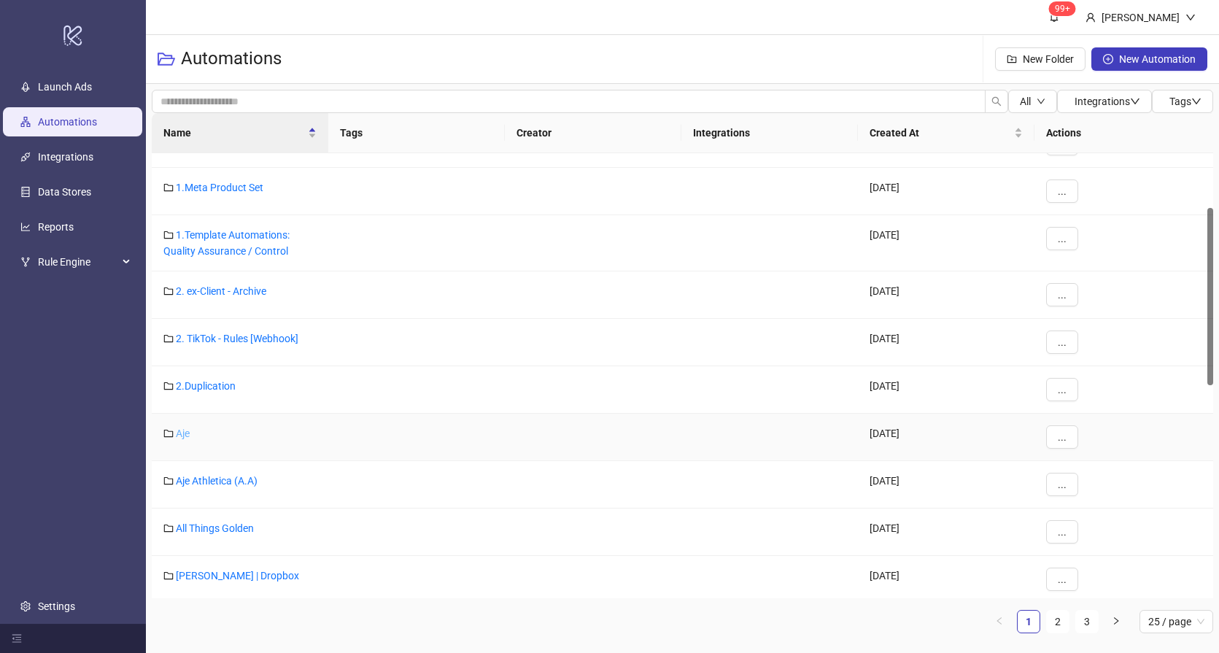
click at [182, 435] on link "Aje" at bounding box center [183, 433] width 14 height 12
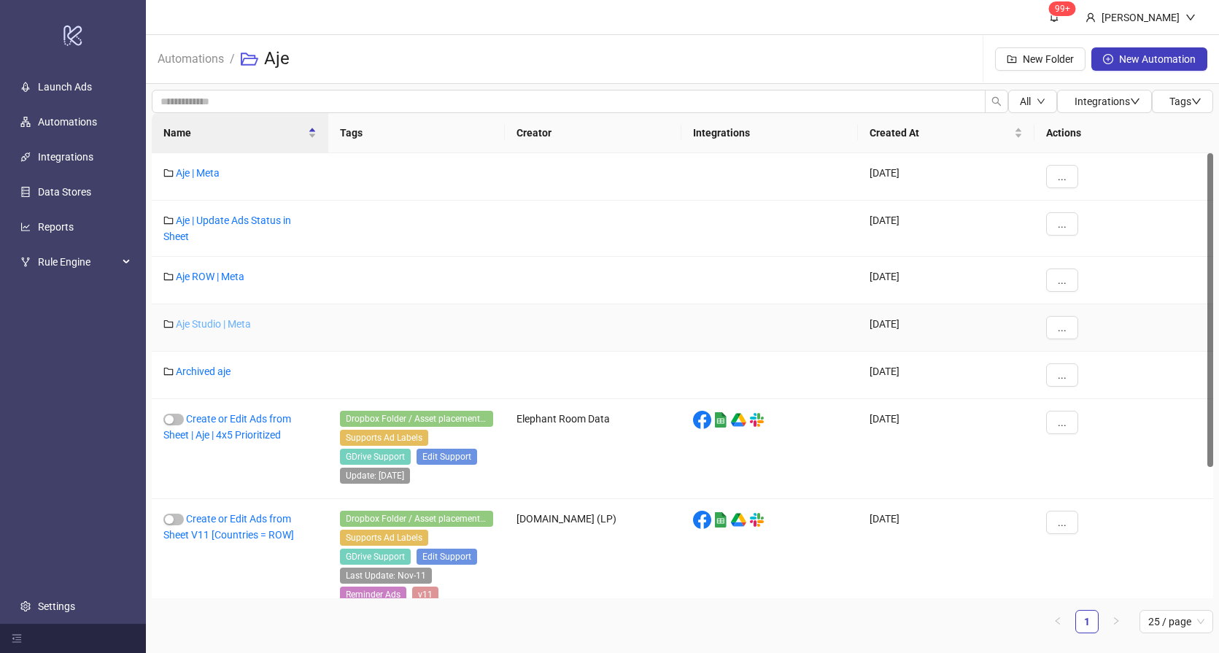
click at [209, 324] on link "Aje Studio | Meta" at bounding box center [213, 324] width 75 height 12
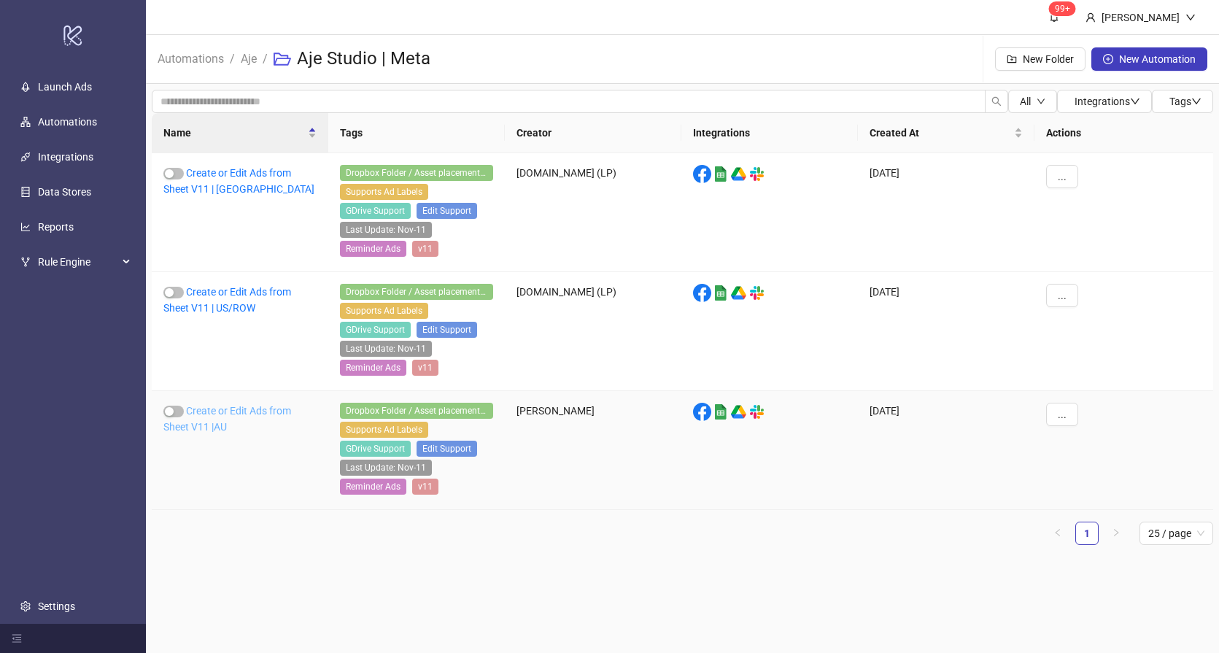
click at [225, 414] on link "Create or Edit Ads from Sheet V11 |AU" at bounding box center [227, 419] width 128 height 28
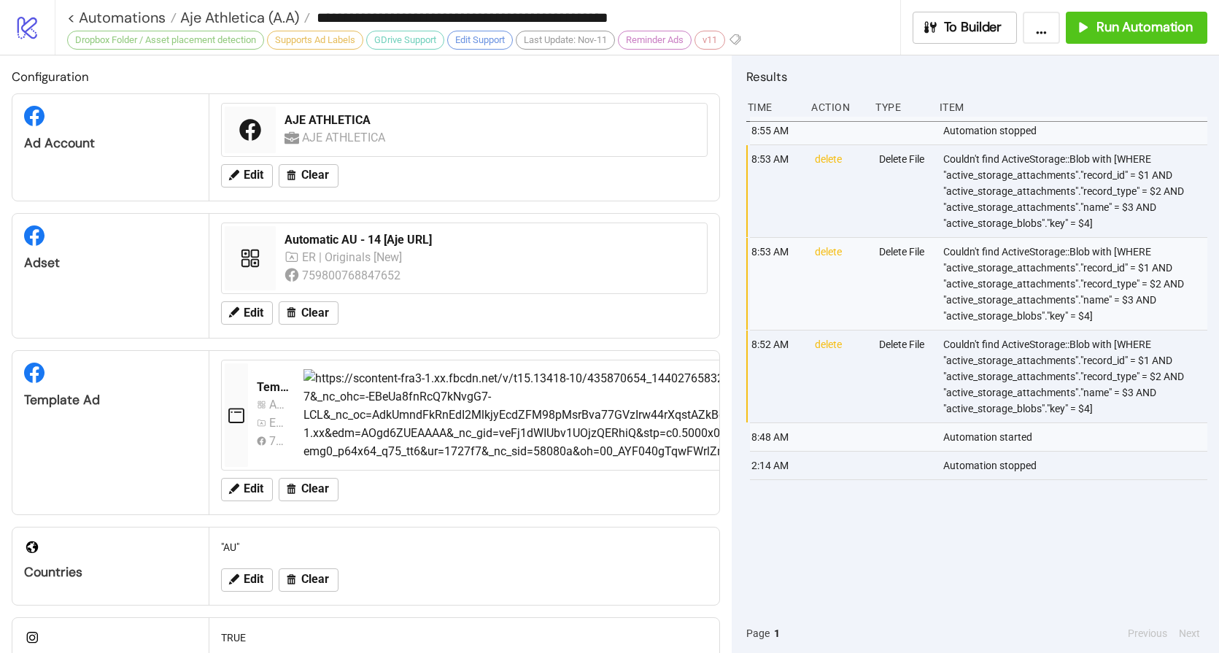
type input "**********"
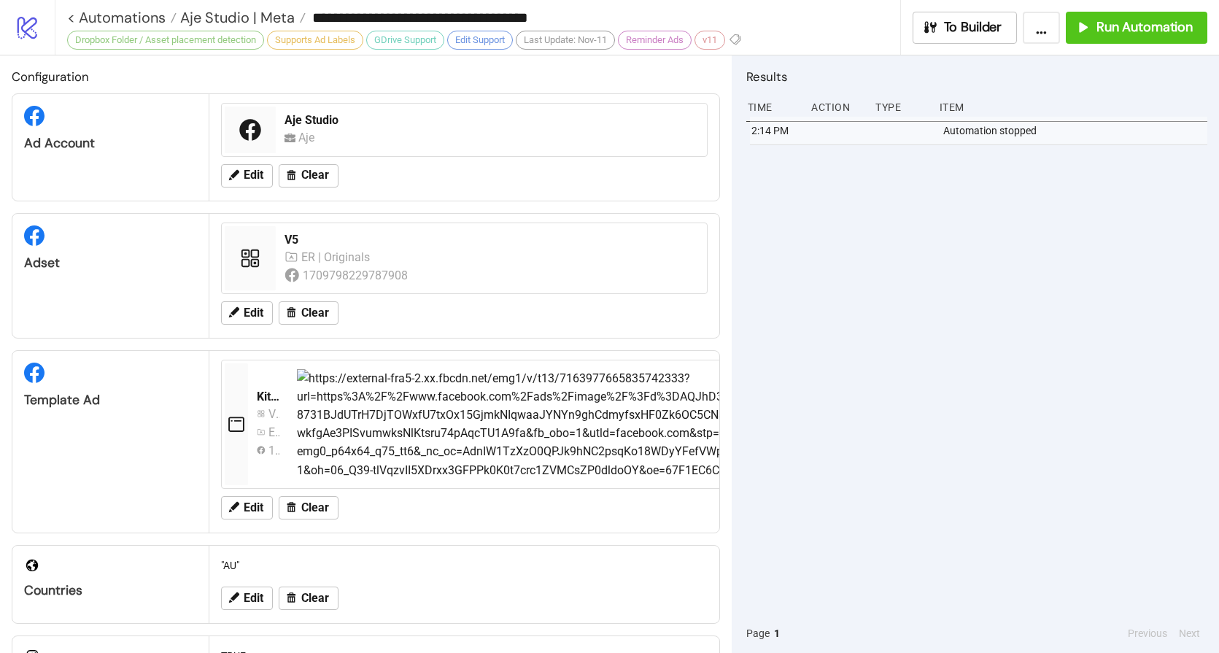
click at [969, 246] on div "2:14 PM Automation stopped" at bounding box center [976, 365] width 461 height 497
click at [1103, 33] on span "Run Automation" at bounding box center [1144, 27] width 96 height 17
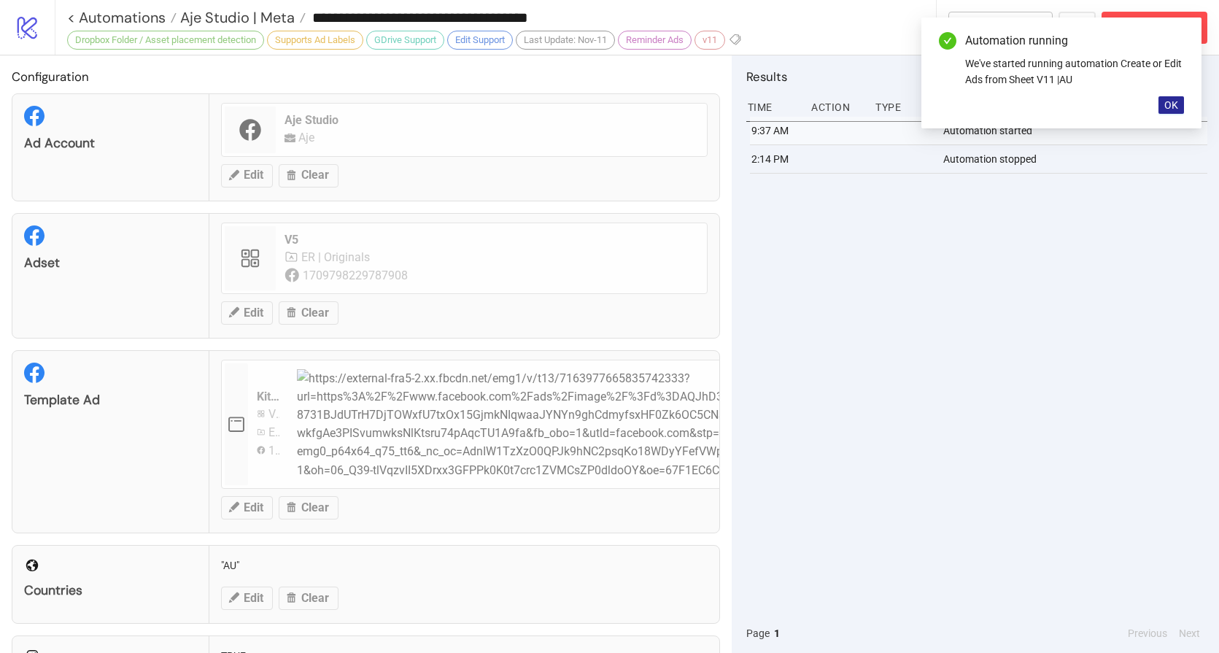
click at [1166, 100] on span "OK" at bounding box center [1171, 105] width 14 height 12
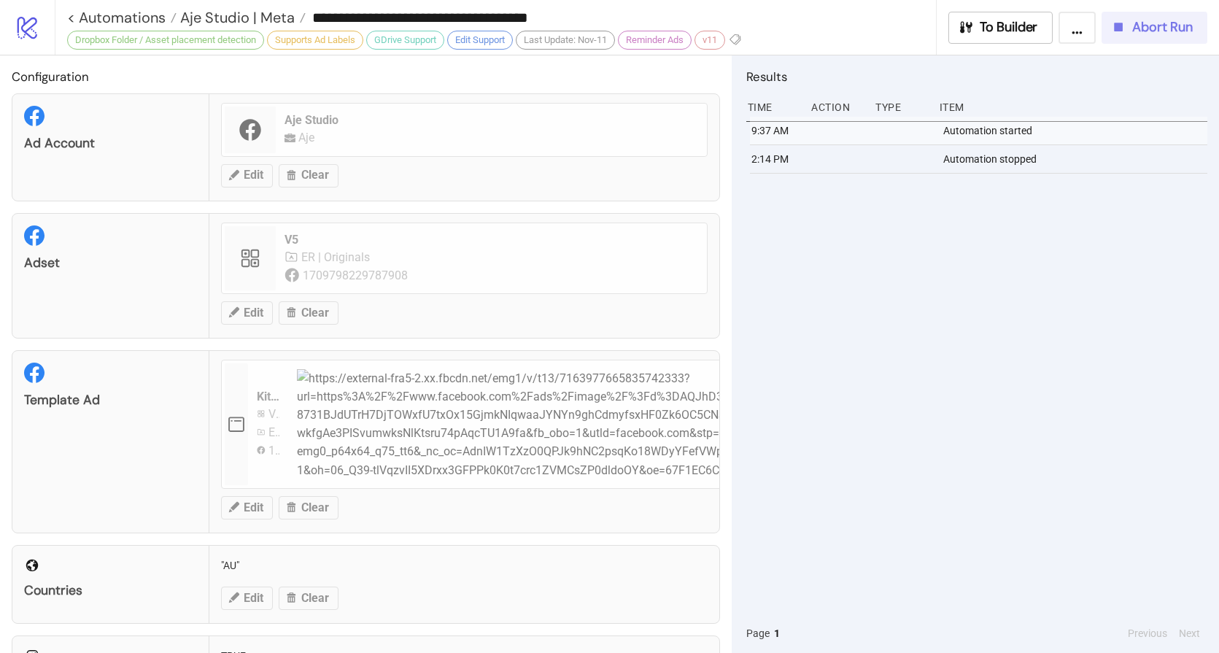
click at [1176, 27] on span "Abort Run" at bounding box center [1162, 27] width 61 height 17
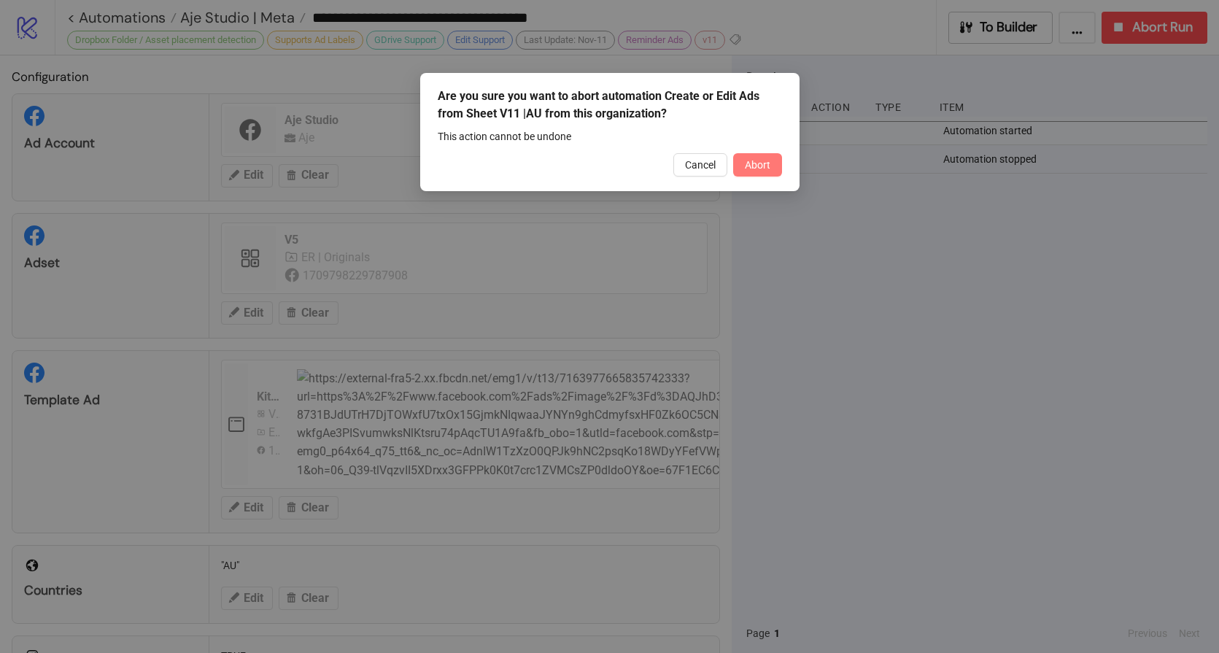
click at [763, 153] on button "Abort" at bounding box center [757, 164] width 49 height 23
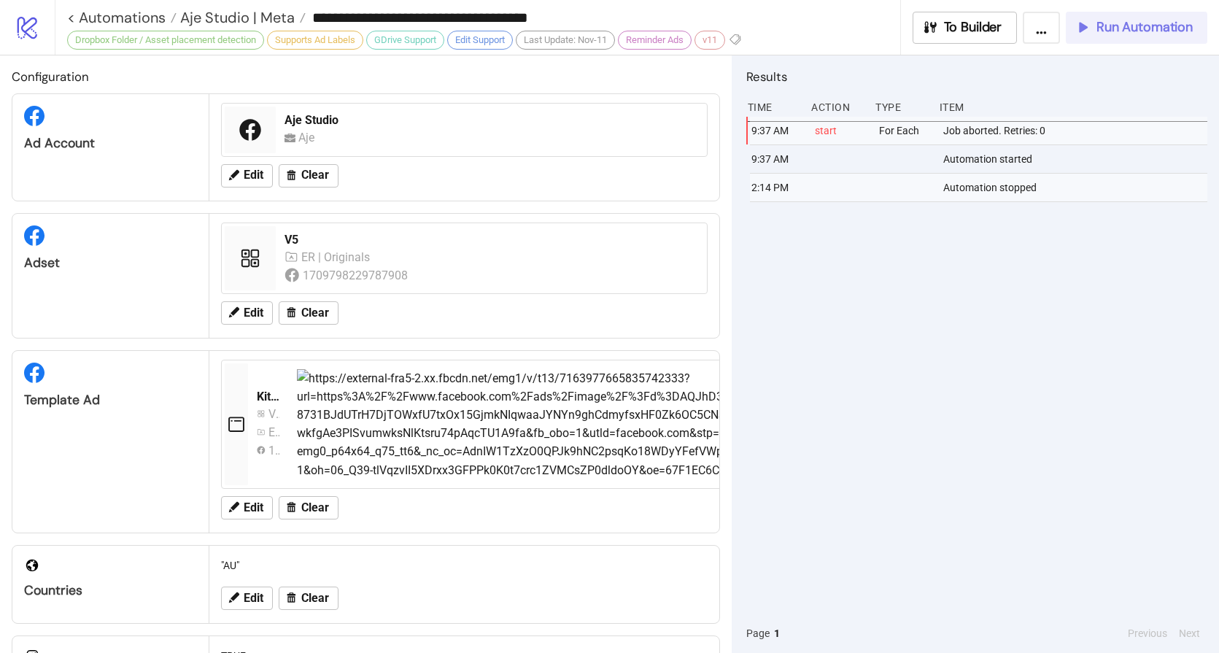
click at [1115, 15] on button "Run Automation" at bounding box center [1135, 28] width 141 height 32
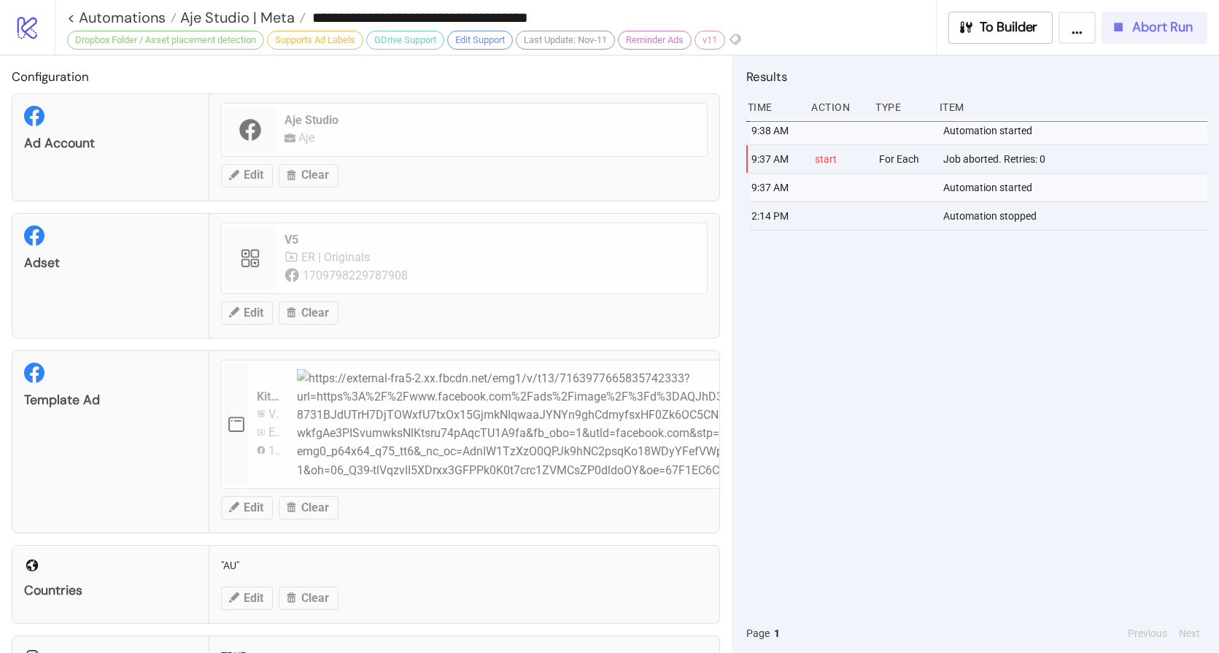
click at [1149, 26] on span "Abort Run" at bounding box center [1162, 27] width 61 height 17
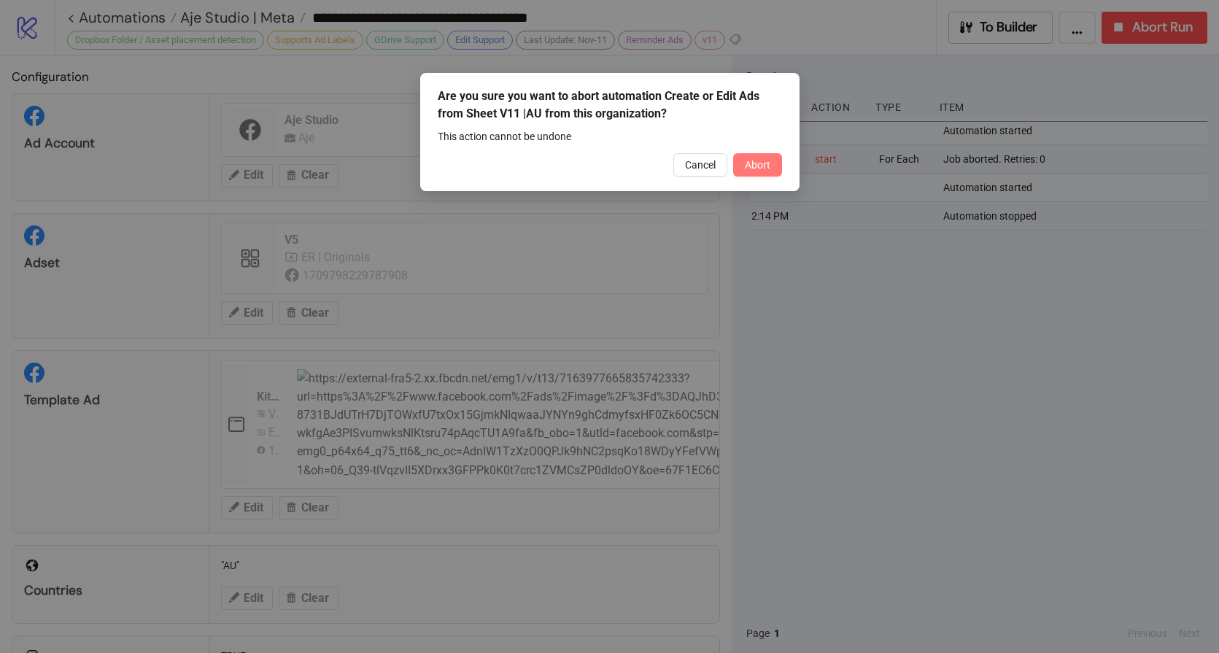
click at [768, 163] on span "Abort" at bounding box center [758, 165] width 26 height 12
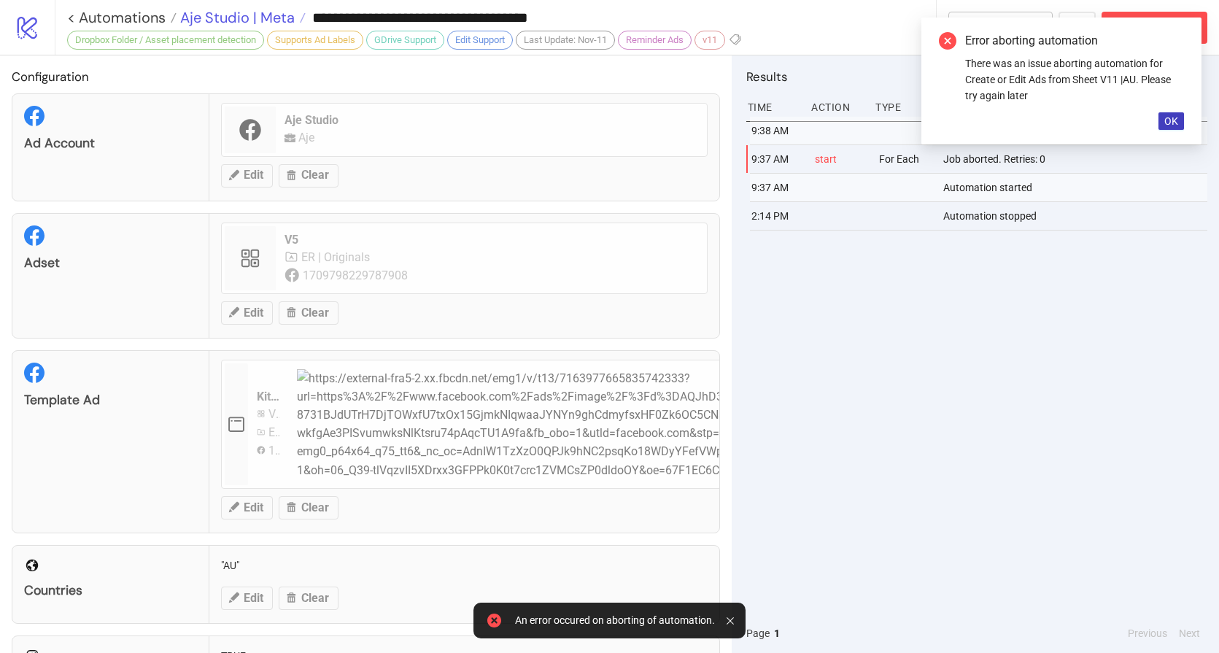
click at [213, 8] on span "Aje Studio | Meta" at bounding box center [235, 17] width 118 height 19
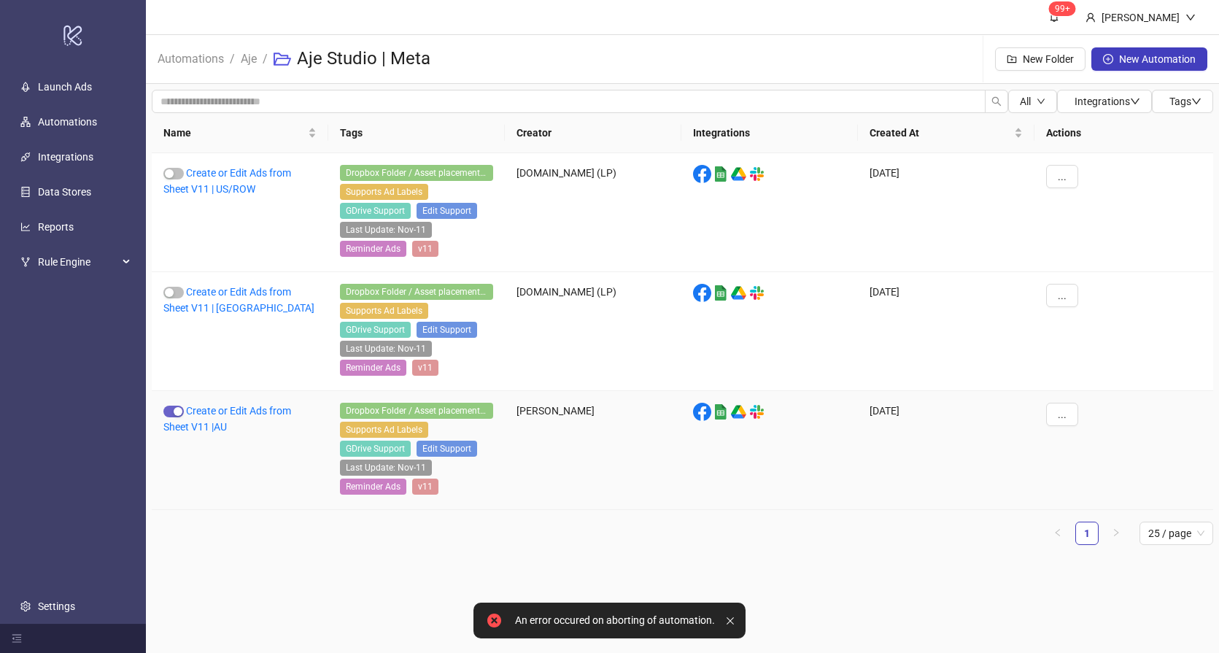
click at [176, 412] on div "button" at bounding box center [178, 411] width 9 height 9
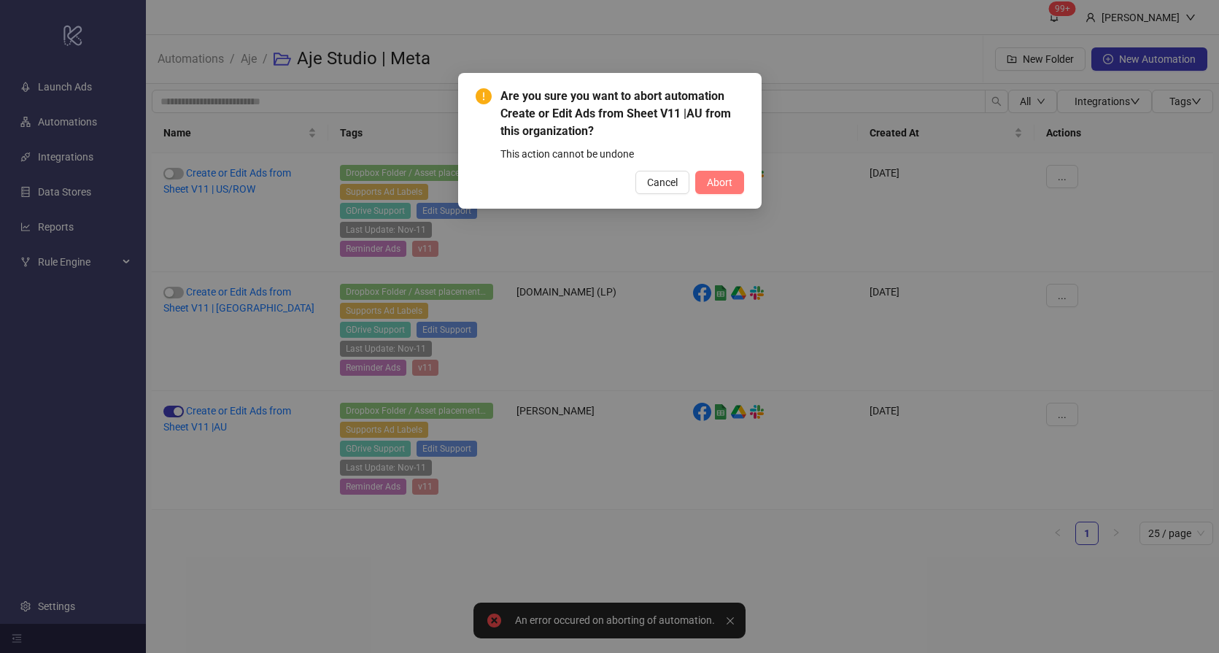
click at [715, 184] on span "Abort" at bounding box center [720, 182] width 26 height 12
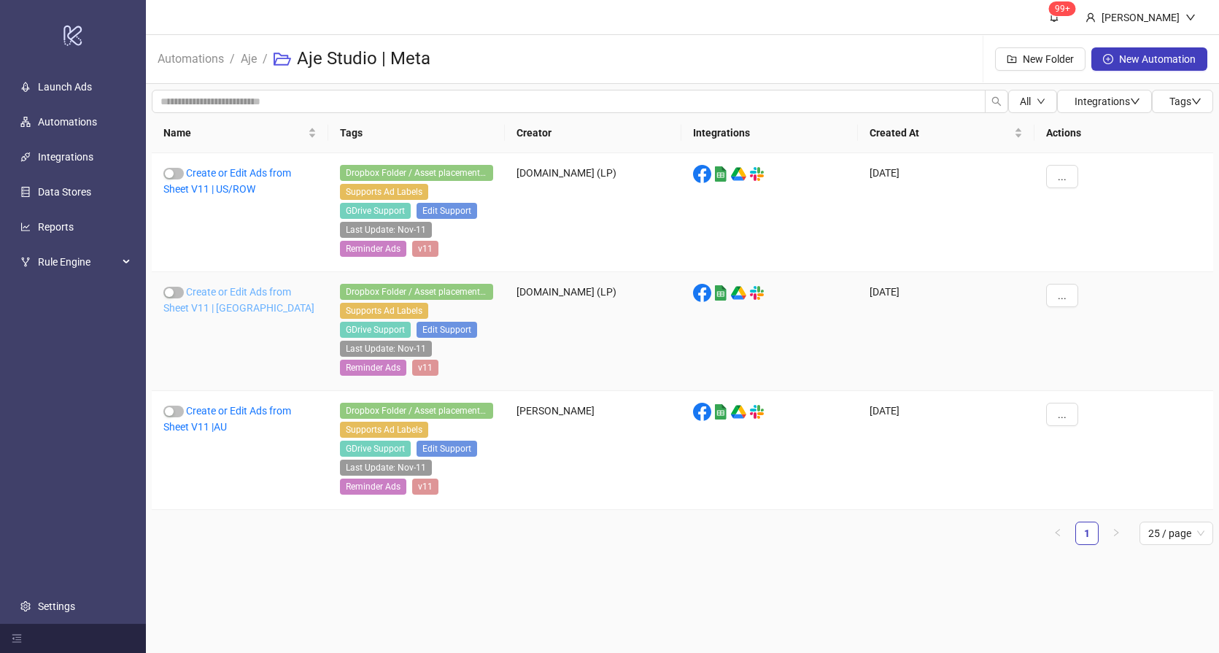
click at [201, 303] on link "Create or Edit Ads from Sheet V11 | [GEOGRAPHIC_DATA]" at bounding box center [238, 300] width 151 height 28
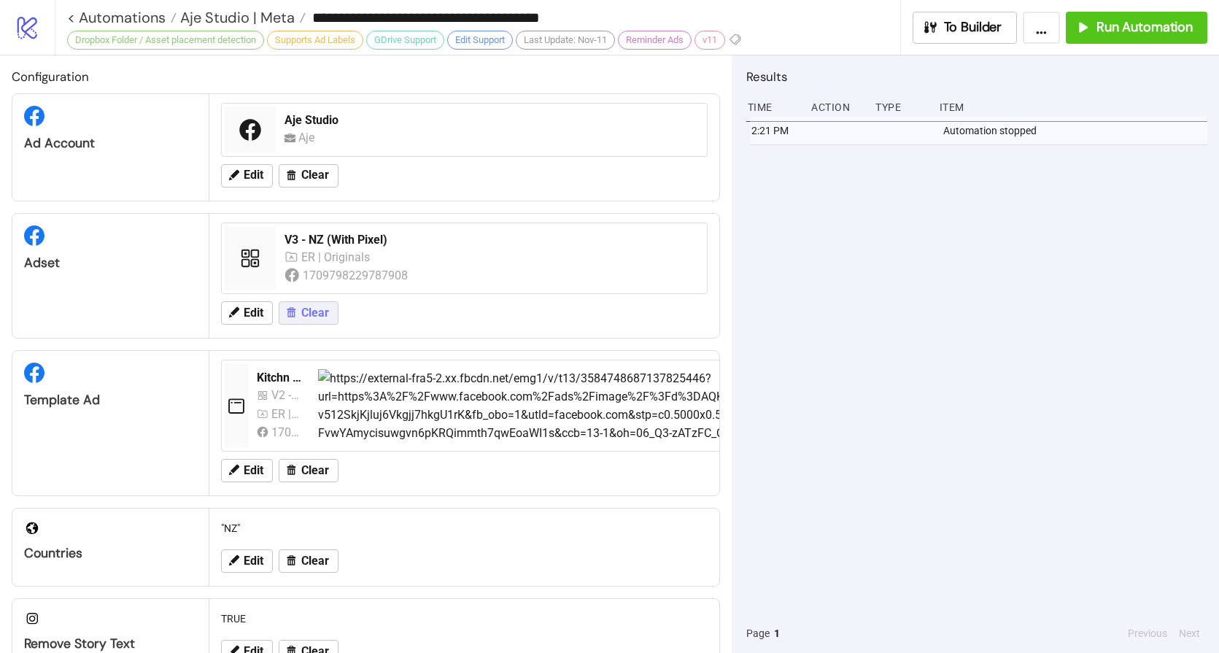
click at [316, 317] on span "Clear" at bounding box center [315, 312] width 28 height 13
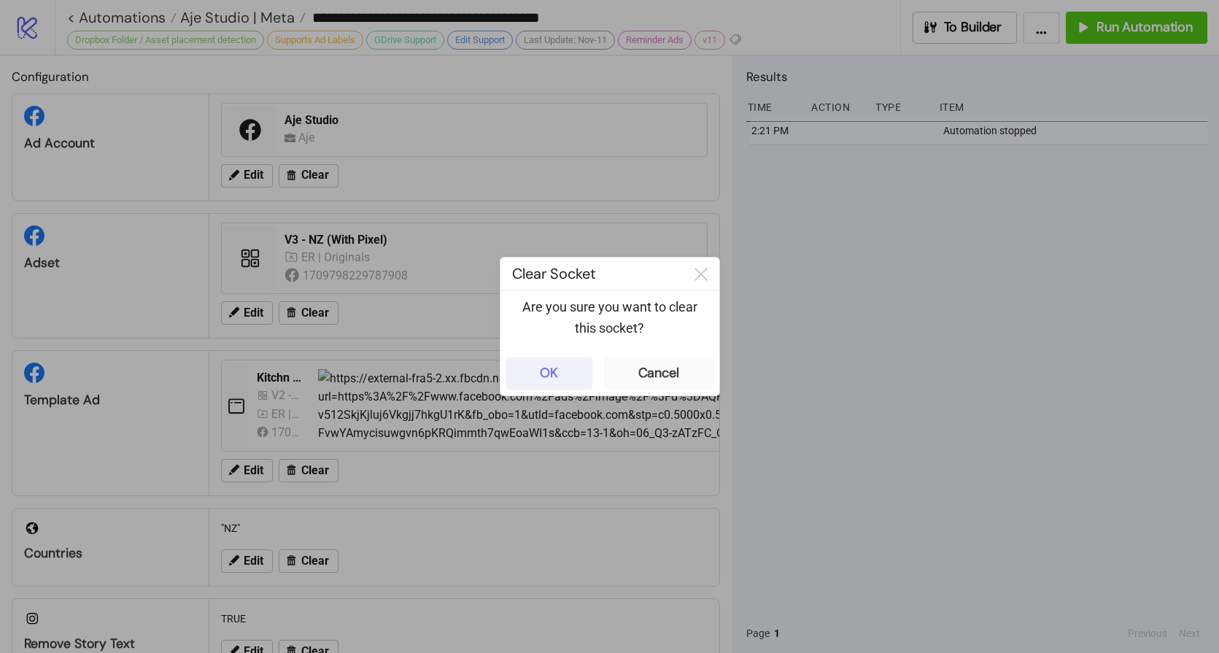
click at [557, 370] on div "OK" at bounding box center [549, 373] width 18 height 17
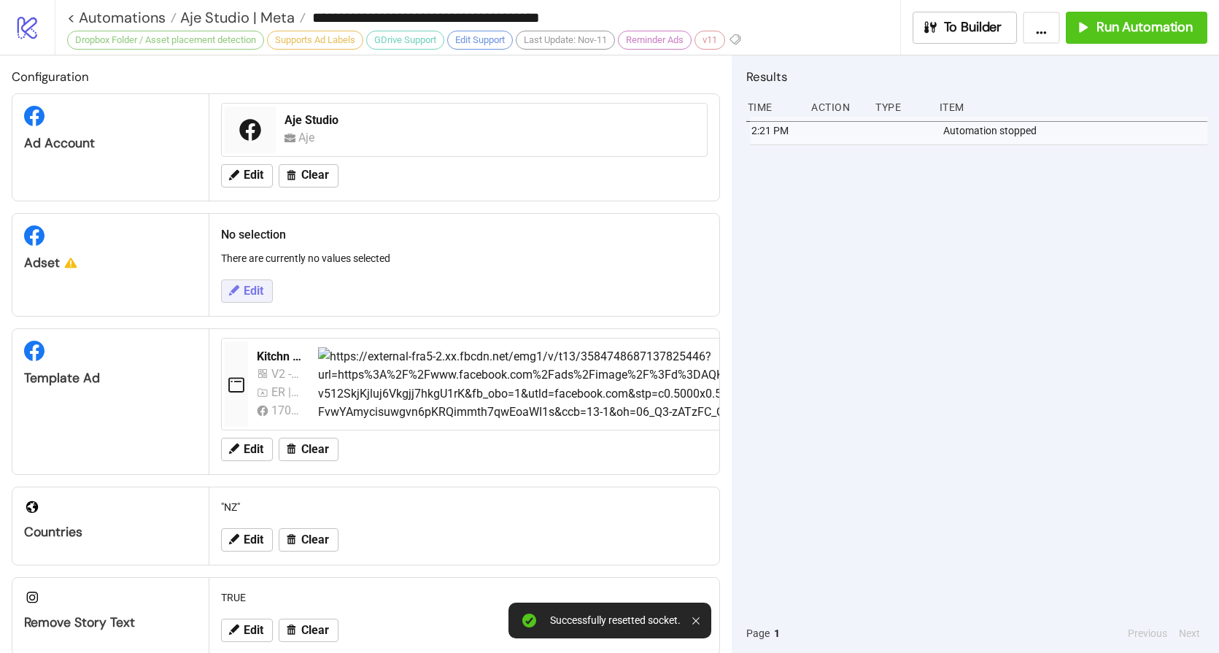
click at [254, 288] on span "Edit" at bounding box center [254, 290] width 20 height 13
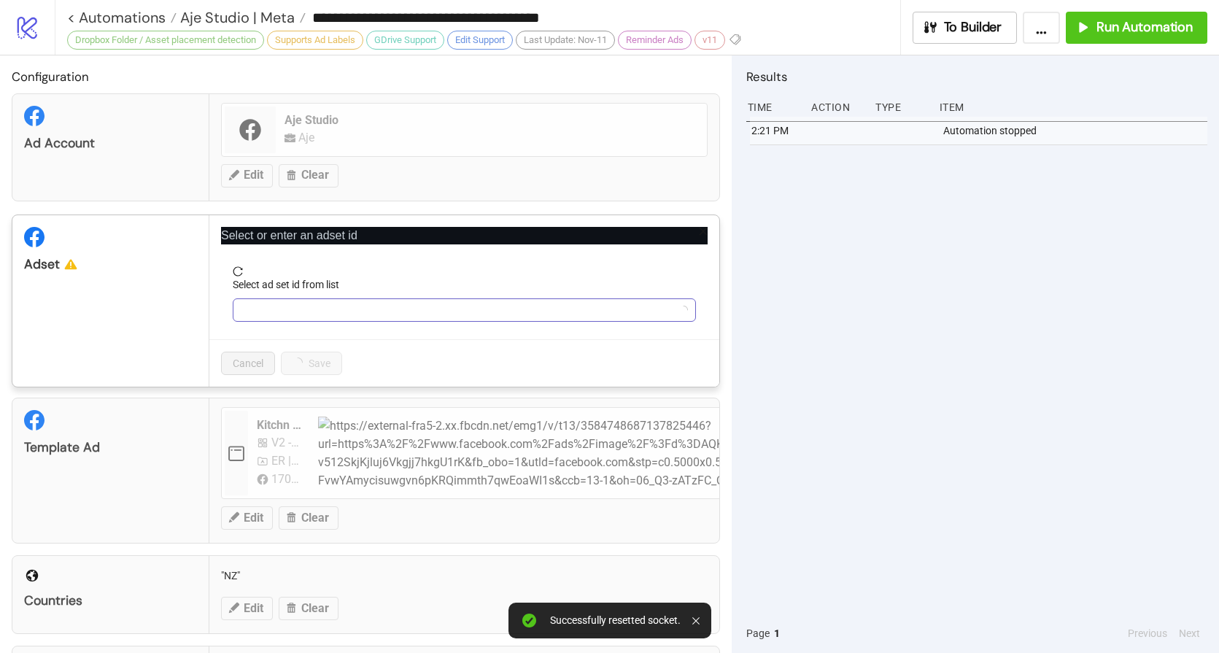
click at [304, 319] on input "Select ad set id from list" at bounding box center [457, 310] width 432 height 22
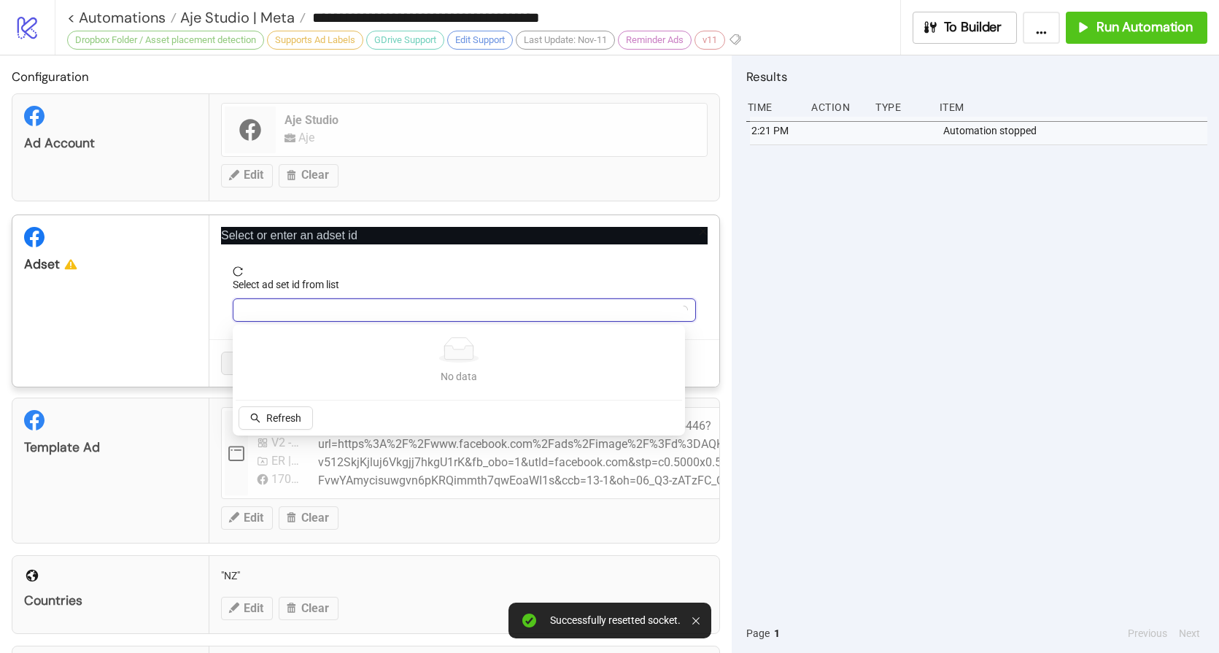
paste input "**********"
type input "**********"
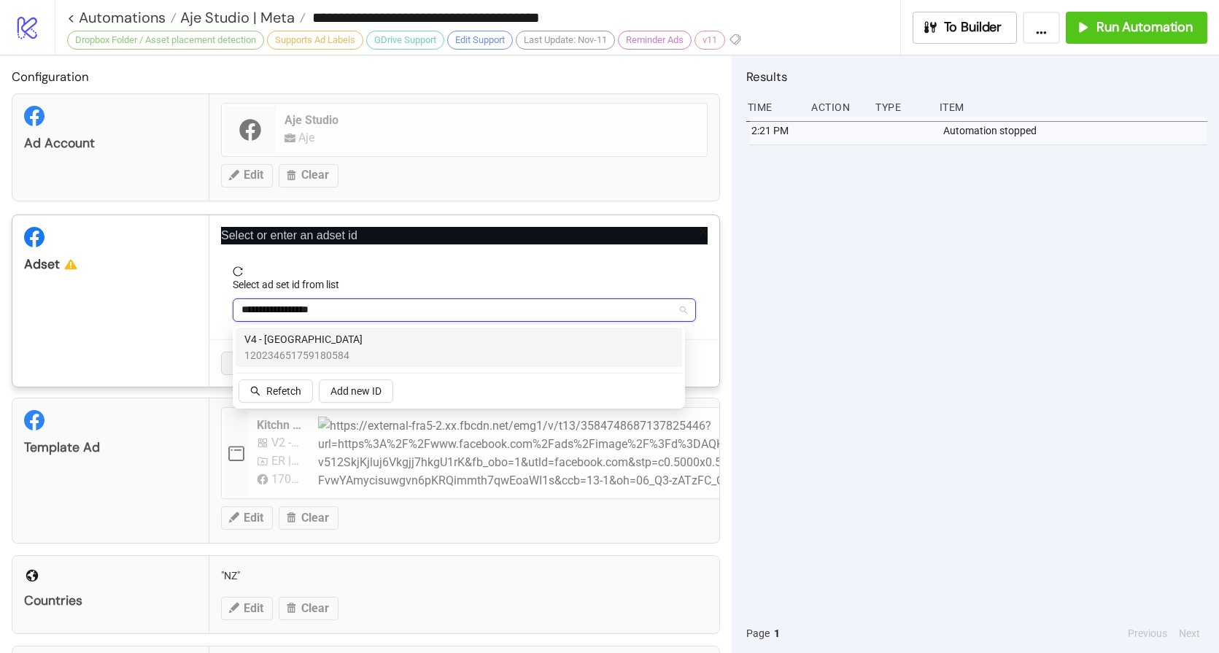
click at [276, 343] on span "V4 - NZ" at bounding box center [303, 339] width 118 height 16
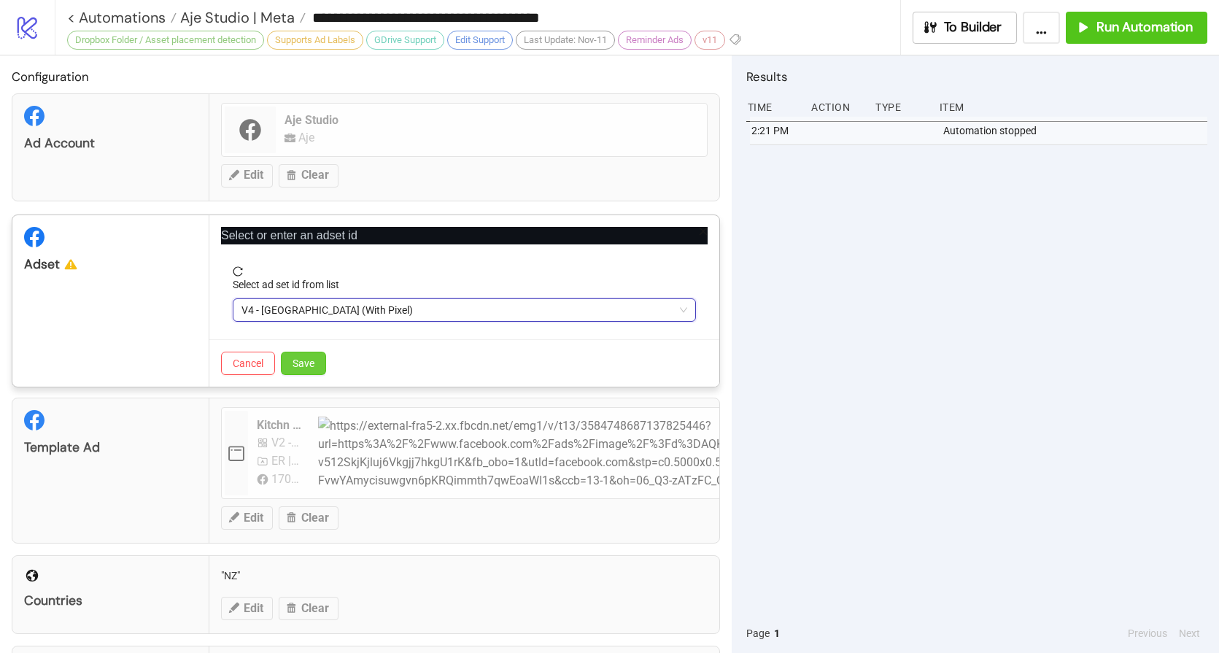
click at [303, 370] on button "Save" at bounding box center [303, 362] width 45 height 23
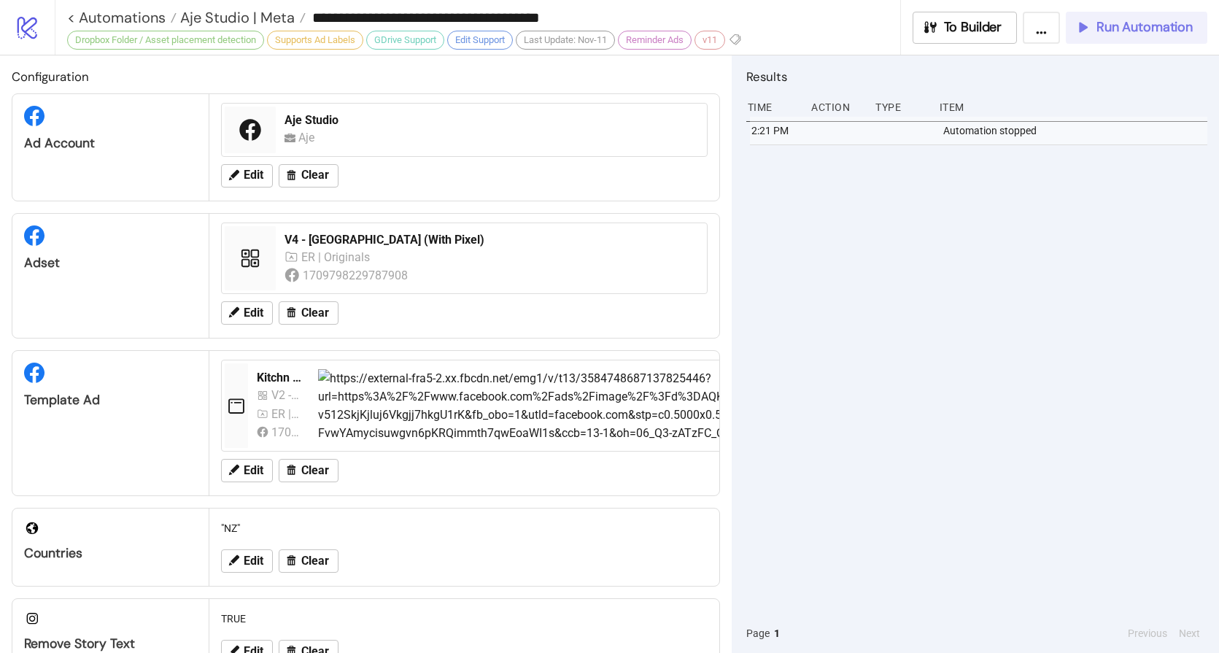
click at [1093, 26] on div "Run Automation" at bounding box center [1133, 27] width 118 height 17
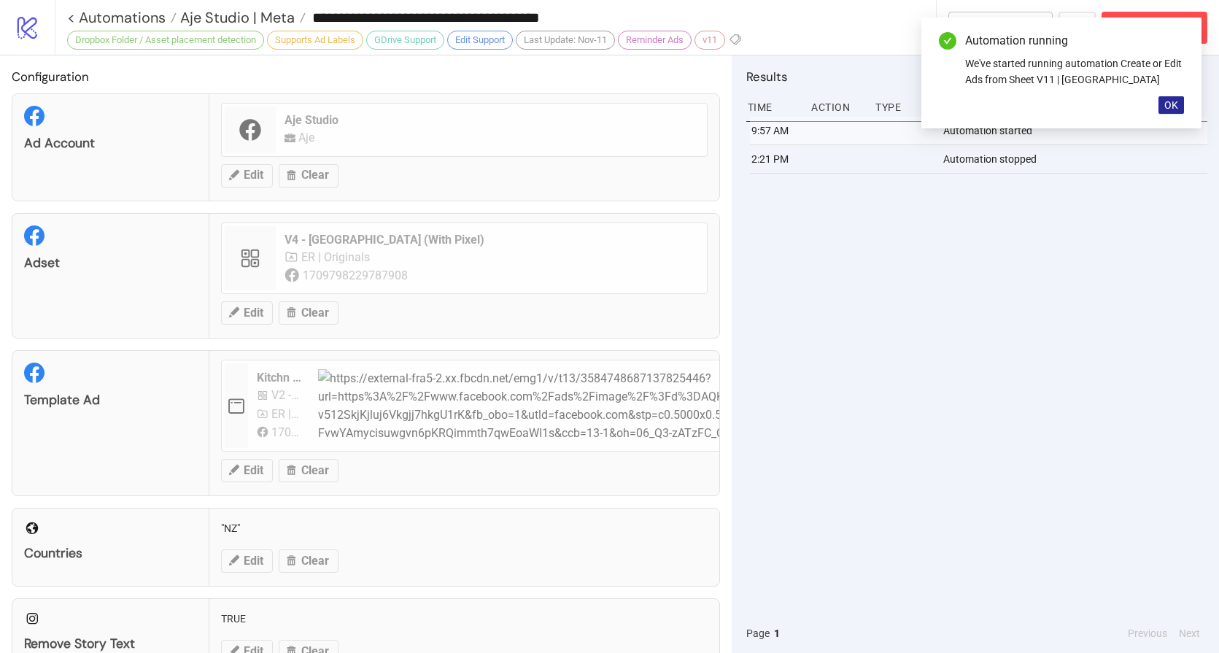
click at [1183, 105] on button "OK" at bounding box center [1171, 105] width 26 height 18
